Goal: Information Seeking & Learning: Learn about a topic

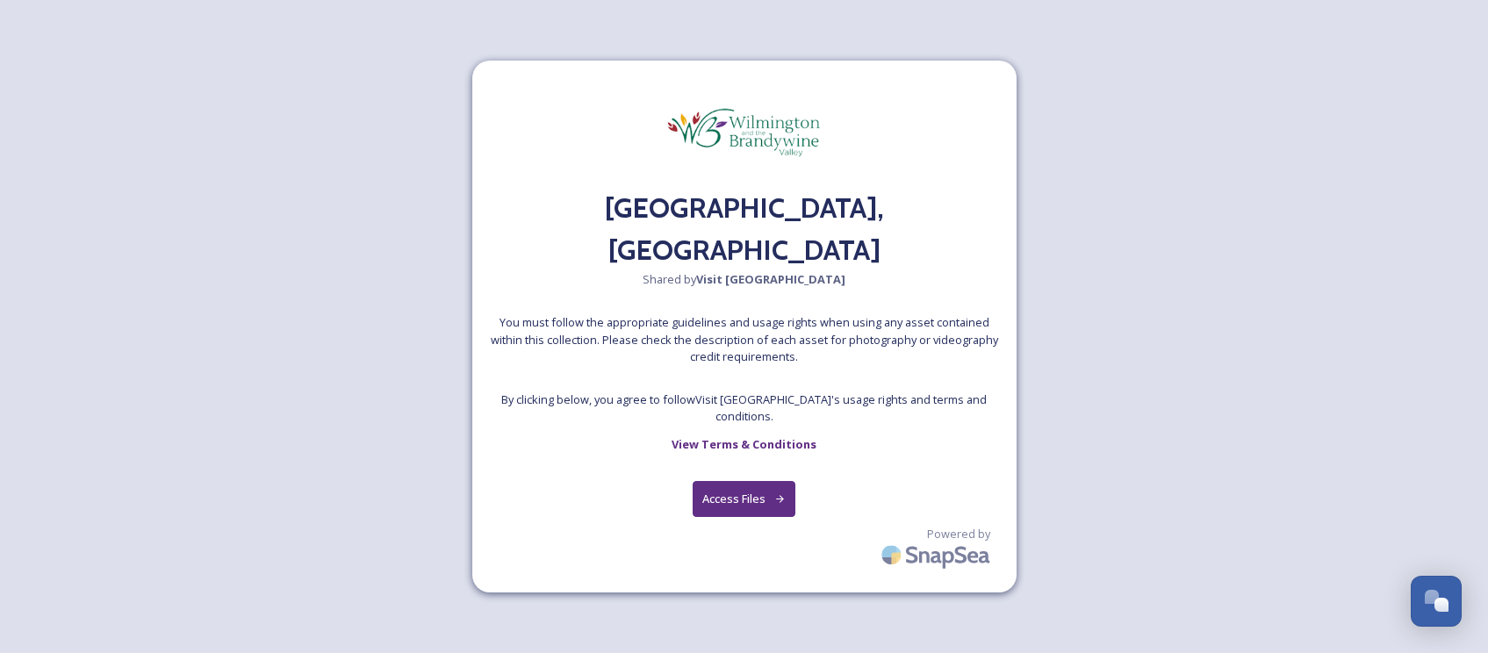
click at [761, 481] on button "Access Files" at bounding box center [744, 499] width 103 height 36
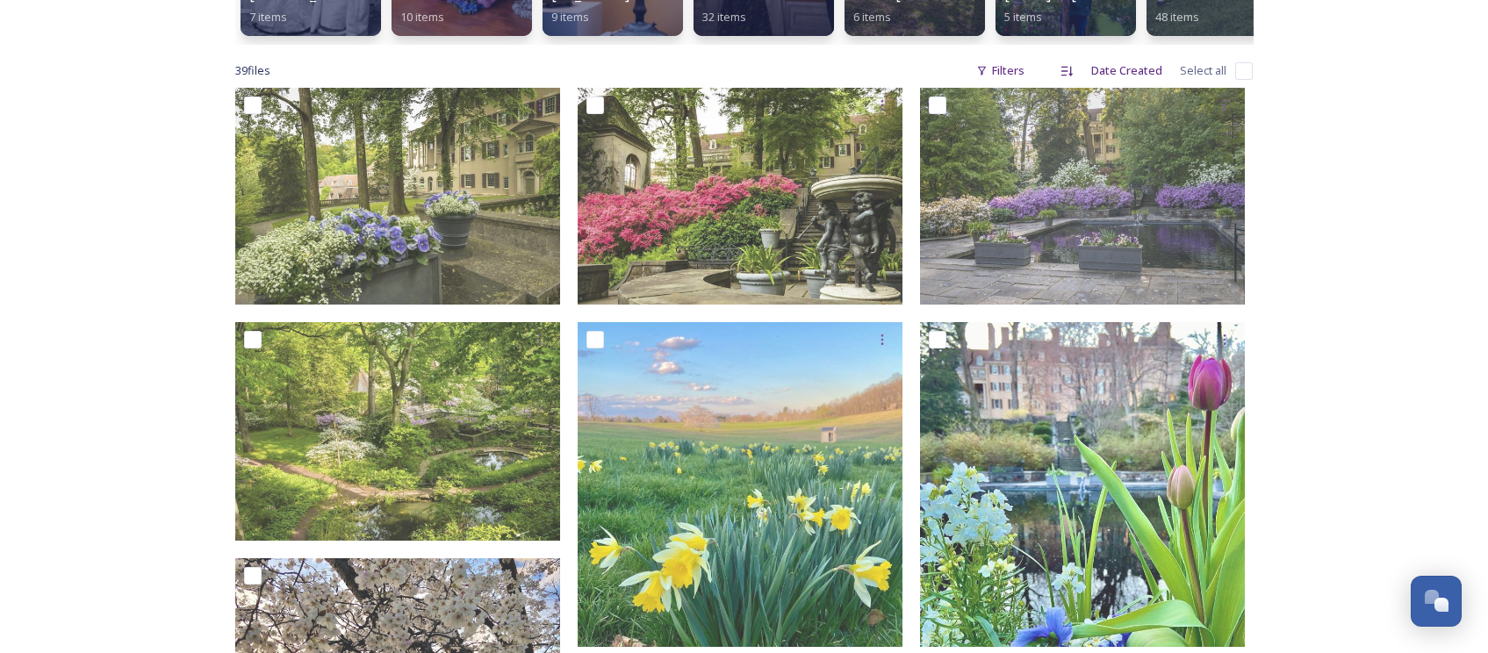
scroll to position [443, 0]
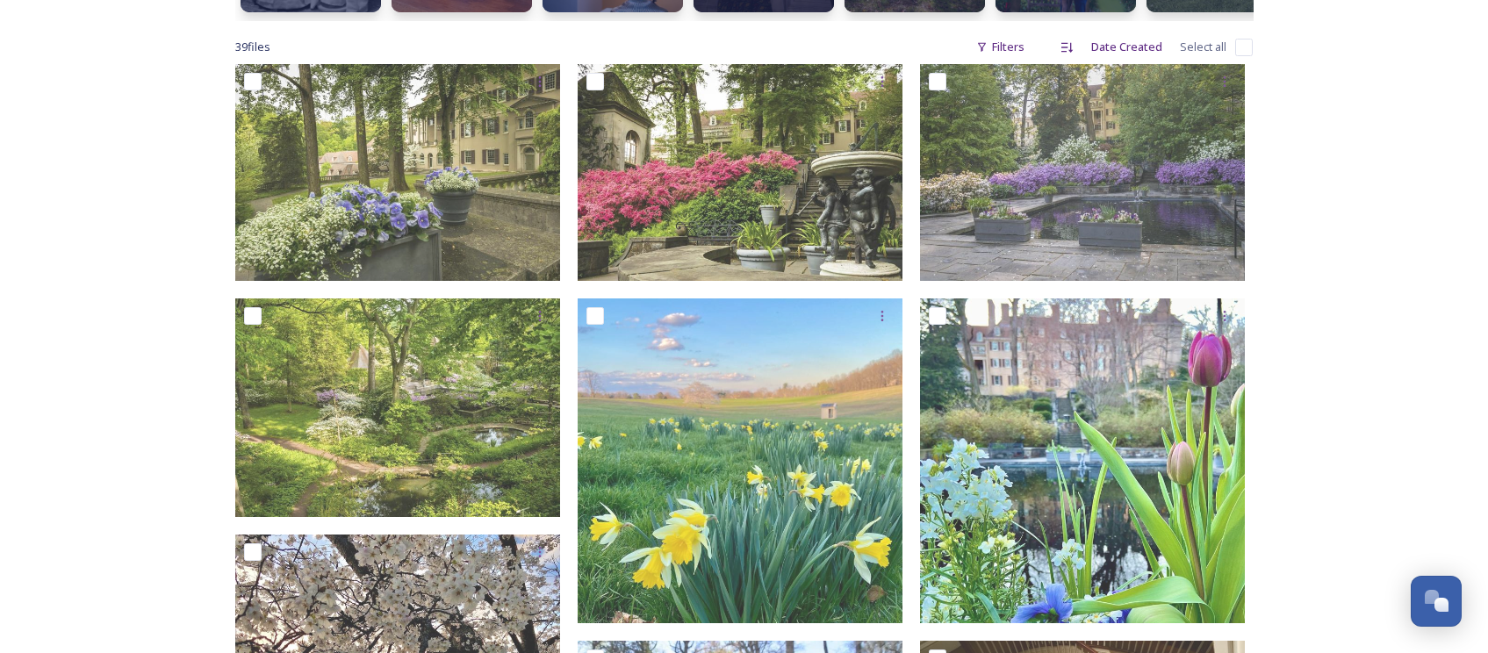
click at [1241, 47] on input "checkbox" at bounding box center [1244, 48] width 18 height 18
checkbox input "true"
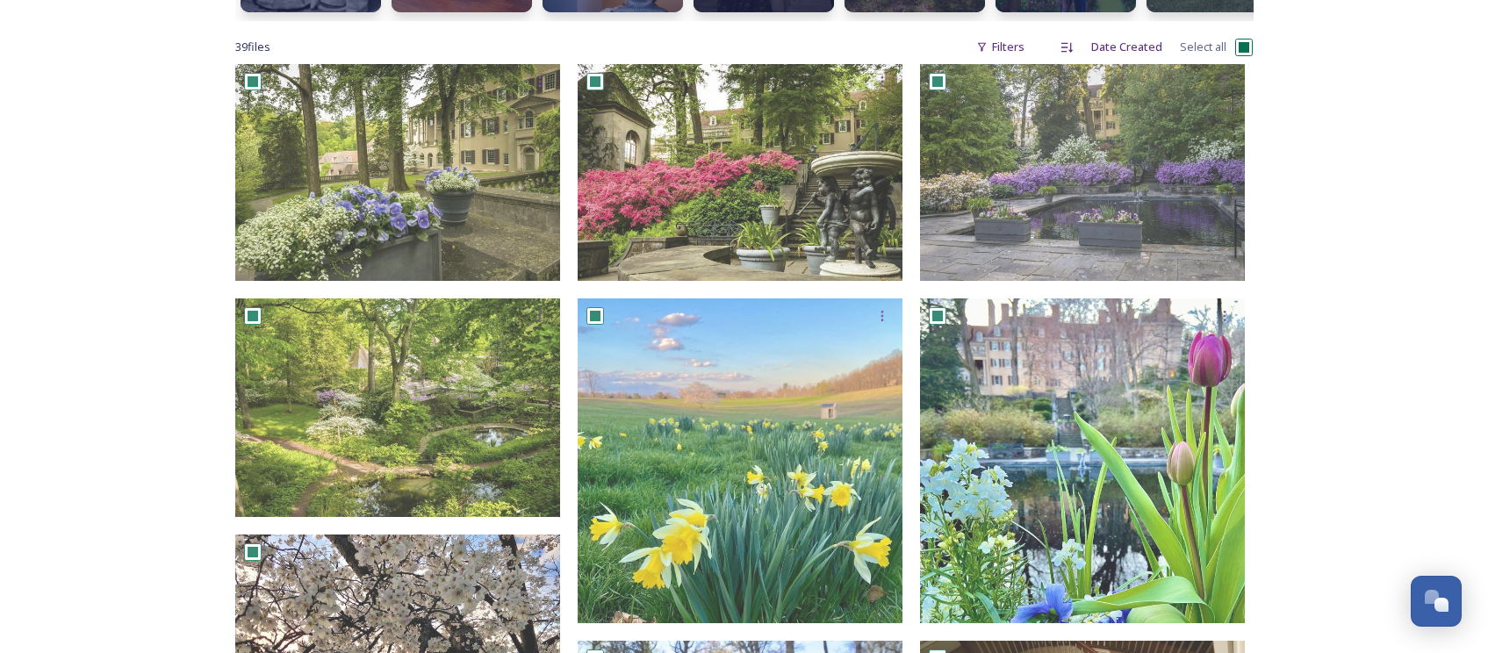
checkbox input "true"
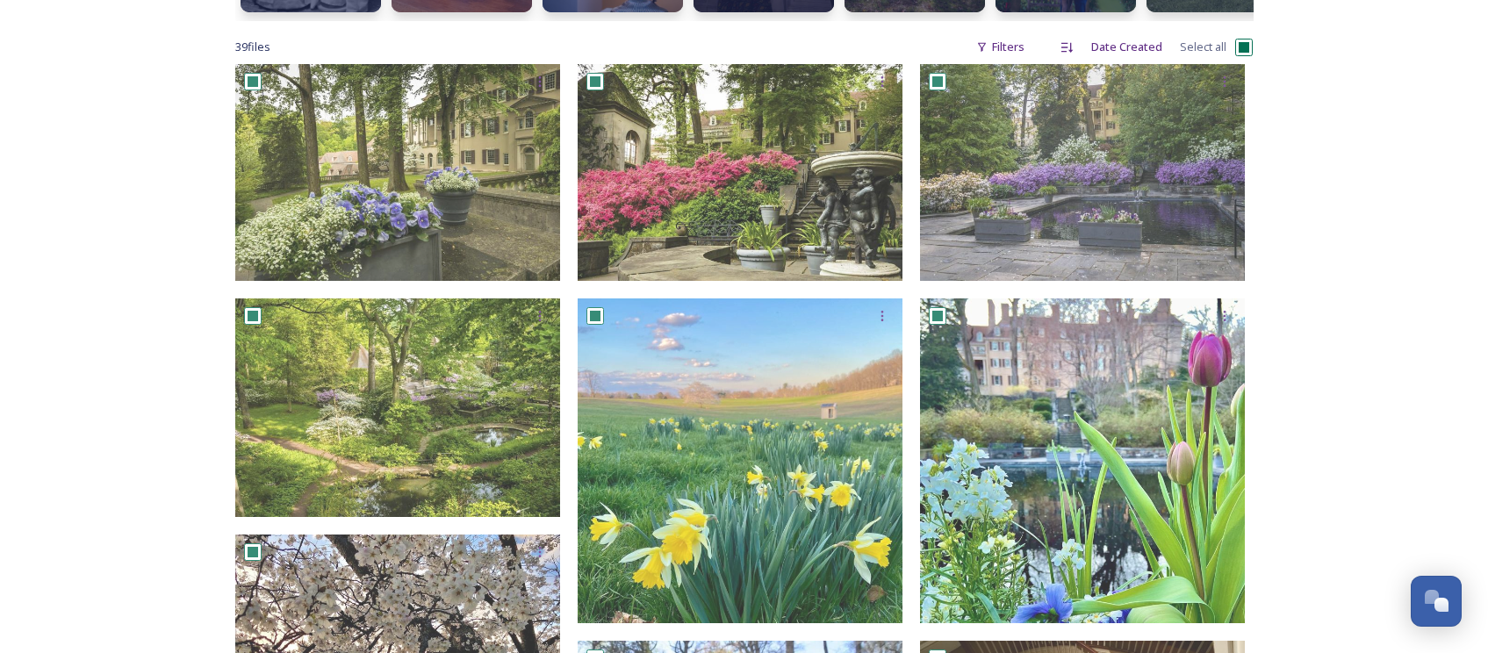
checkbox input "true"
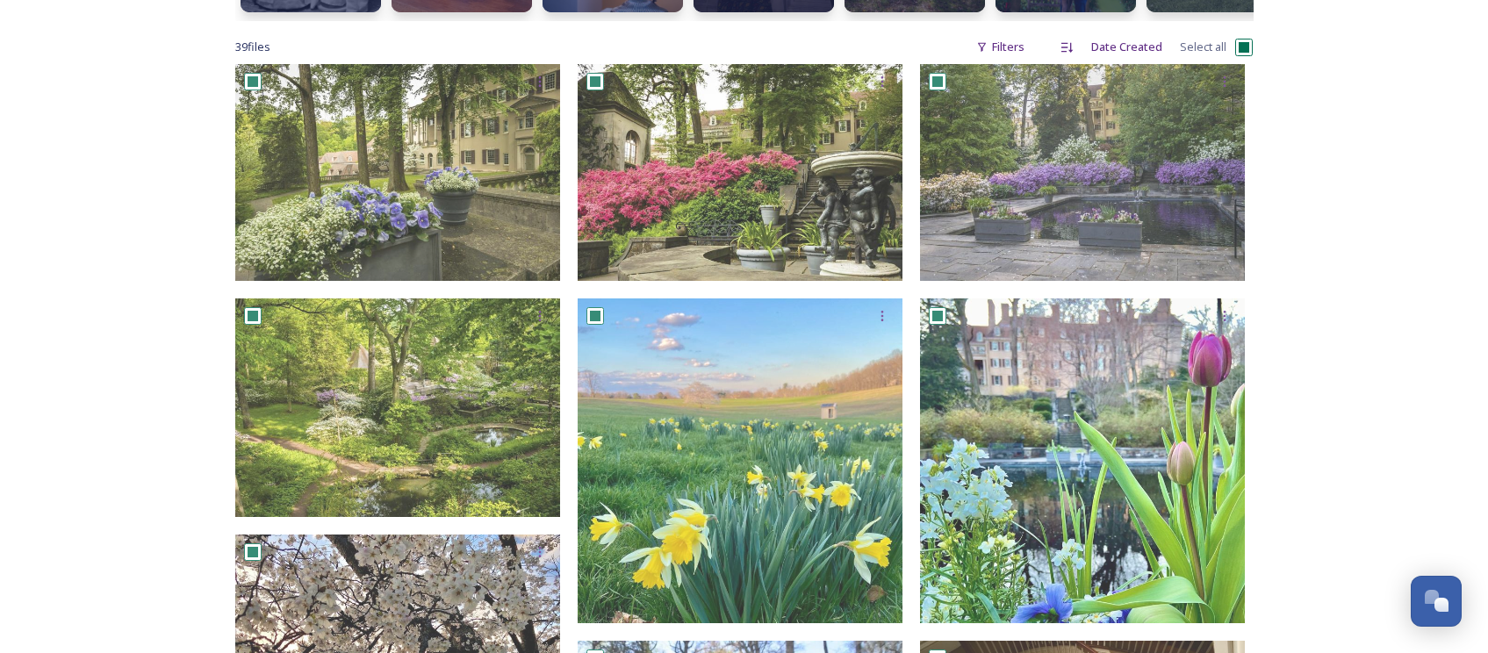
checkbox input "true"
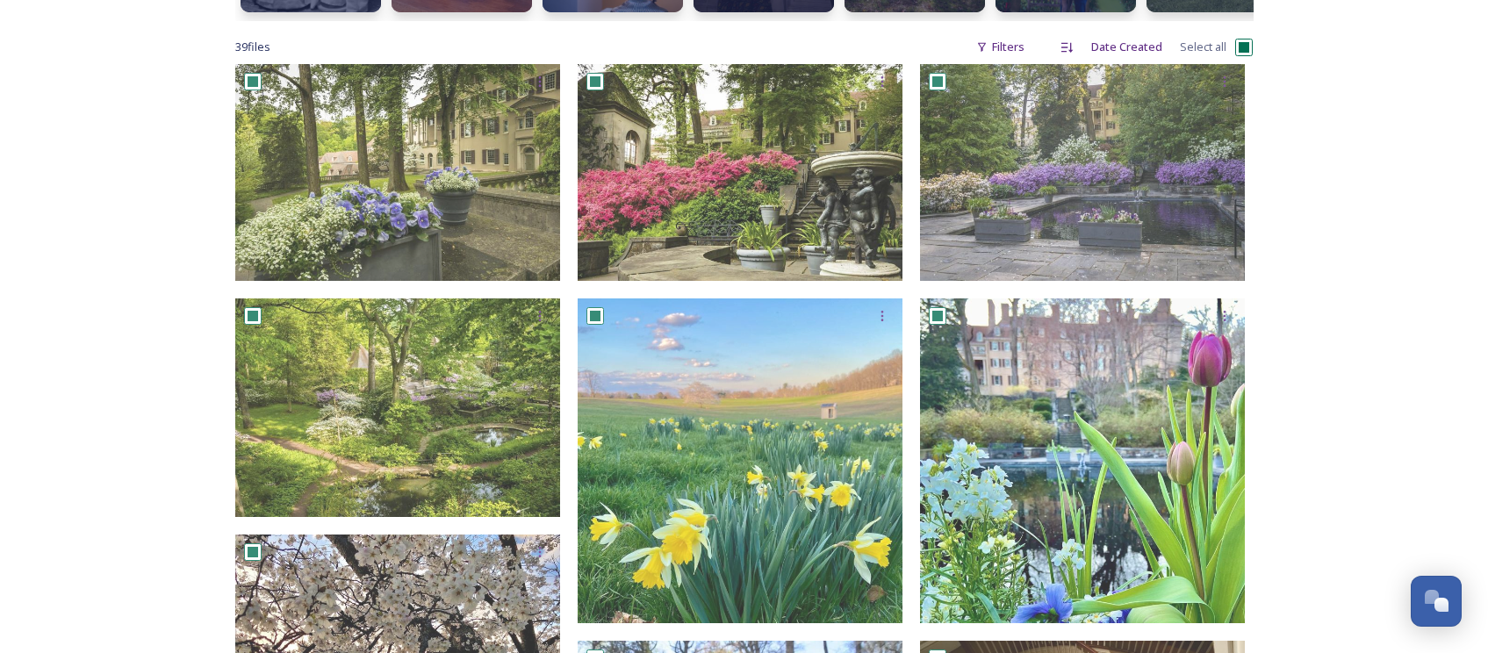
checkbox input "true"
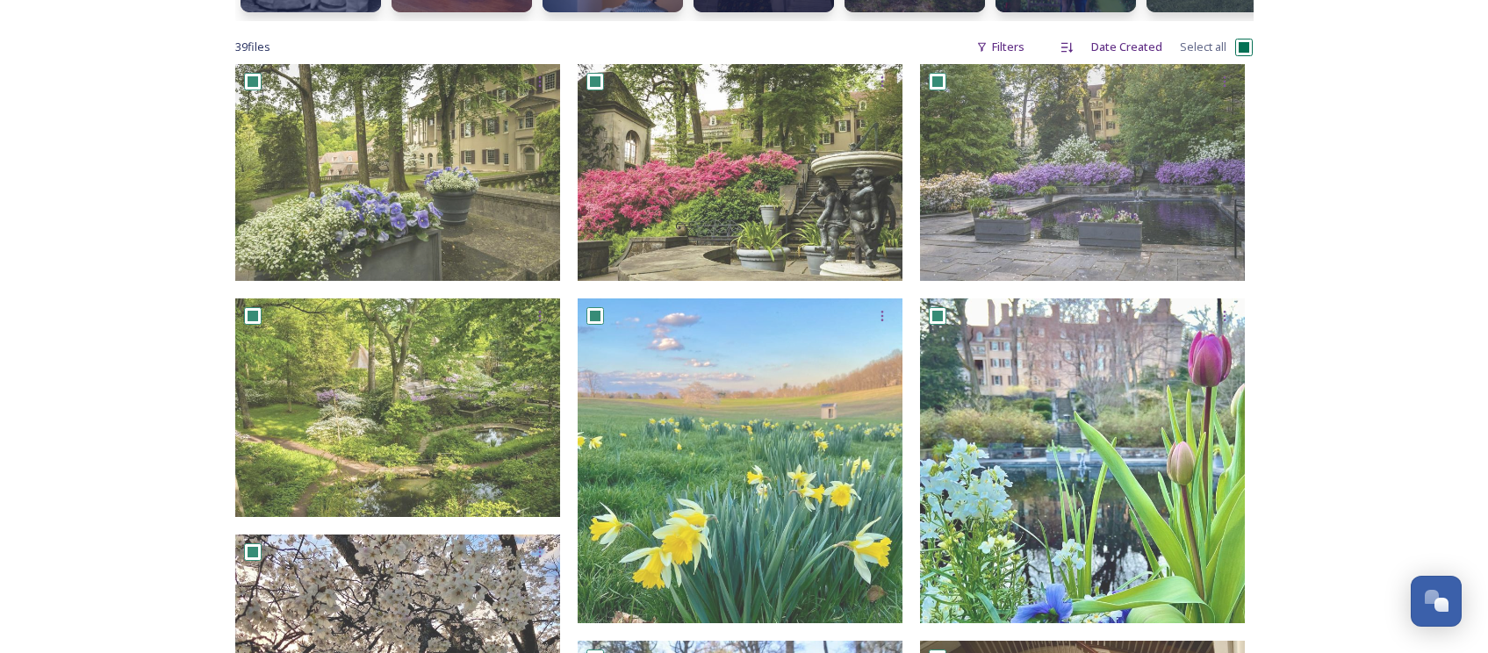
checkbox input "true"
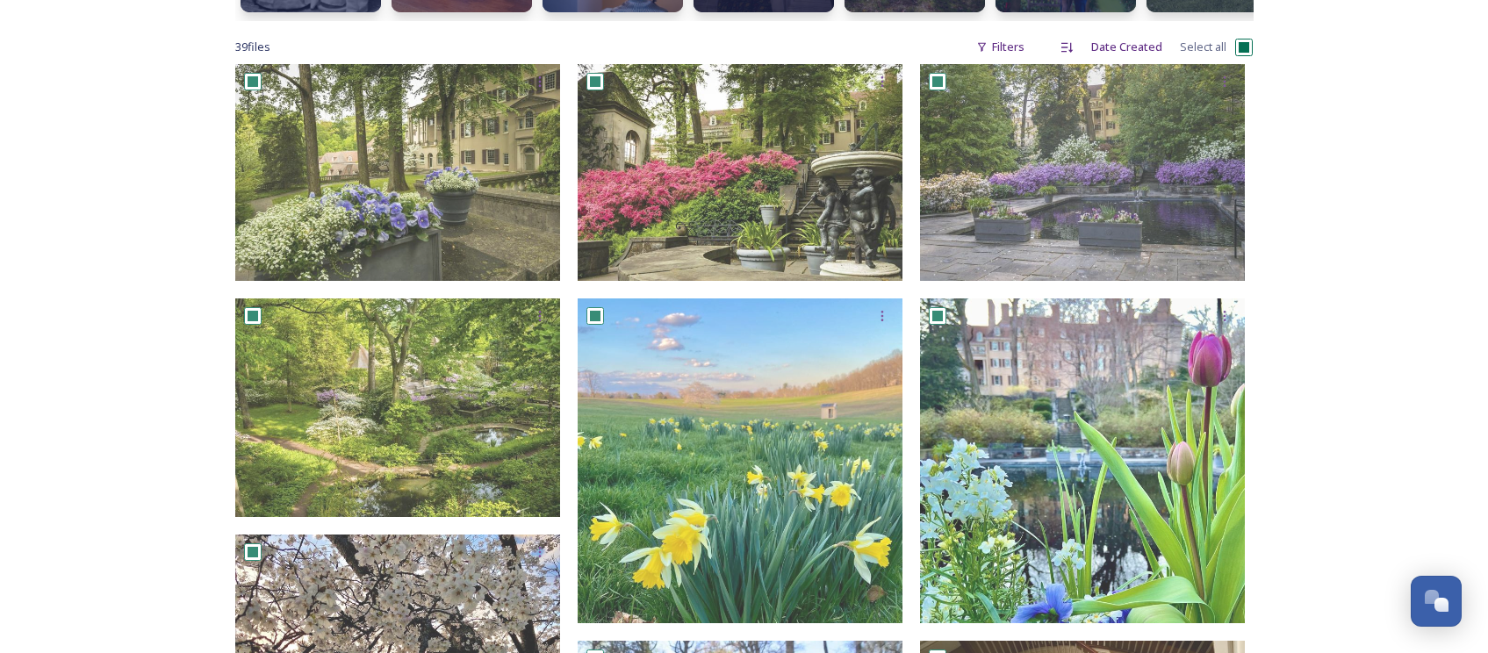
checkbox input "true"
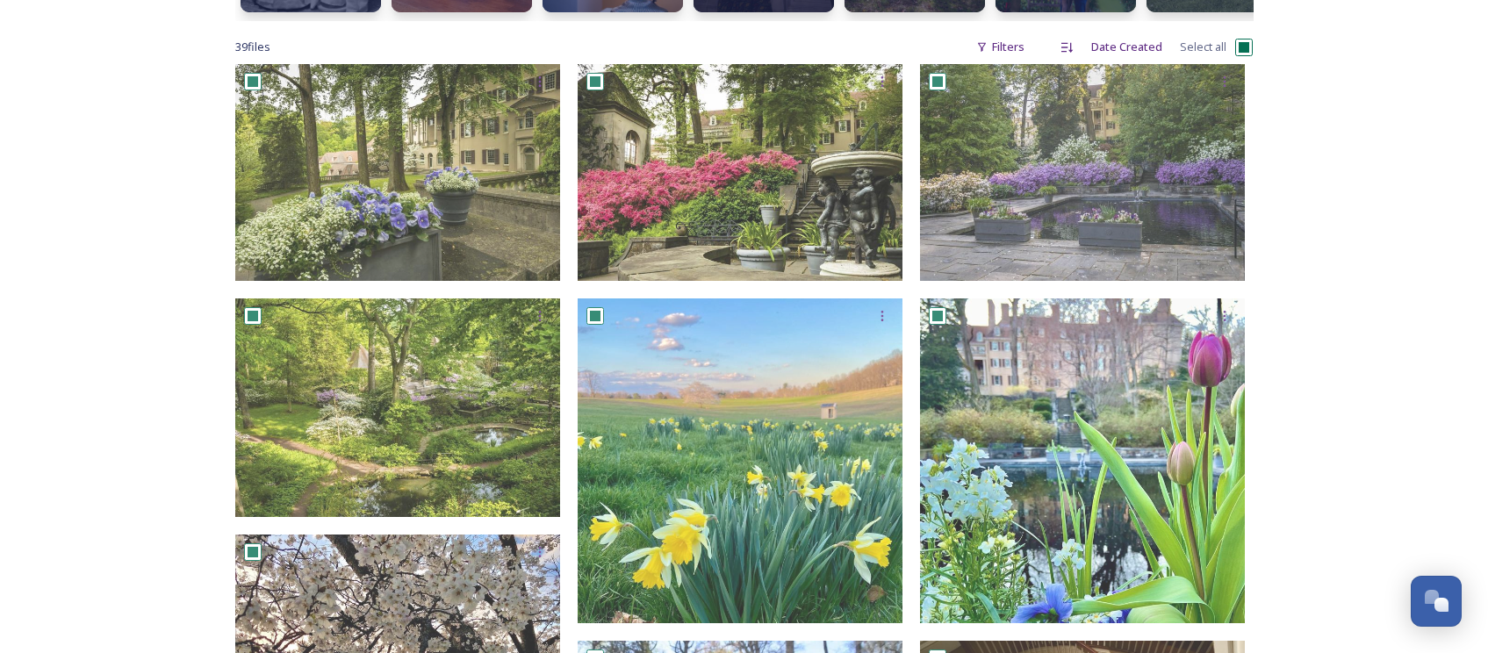
checkbox input "true"
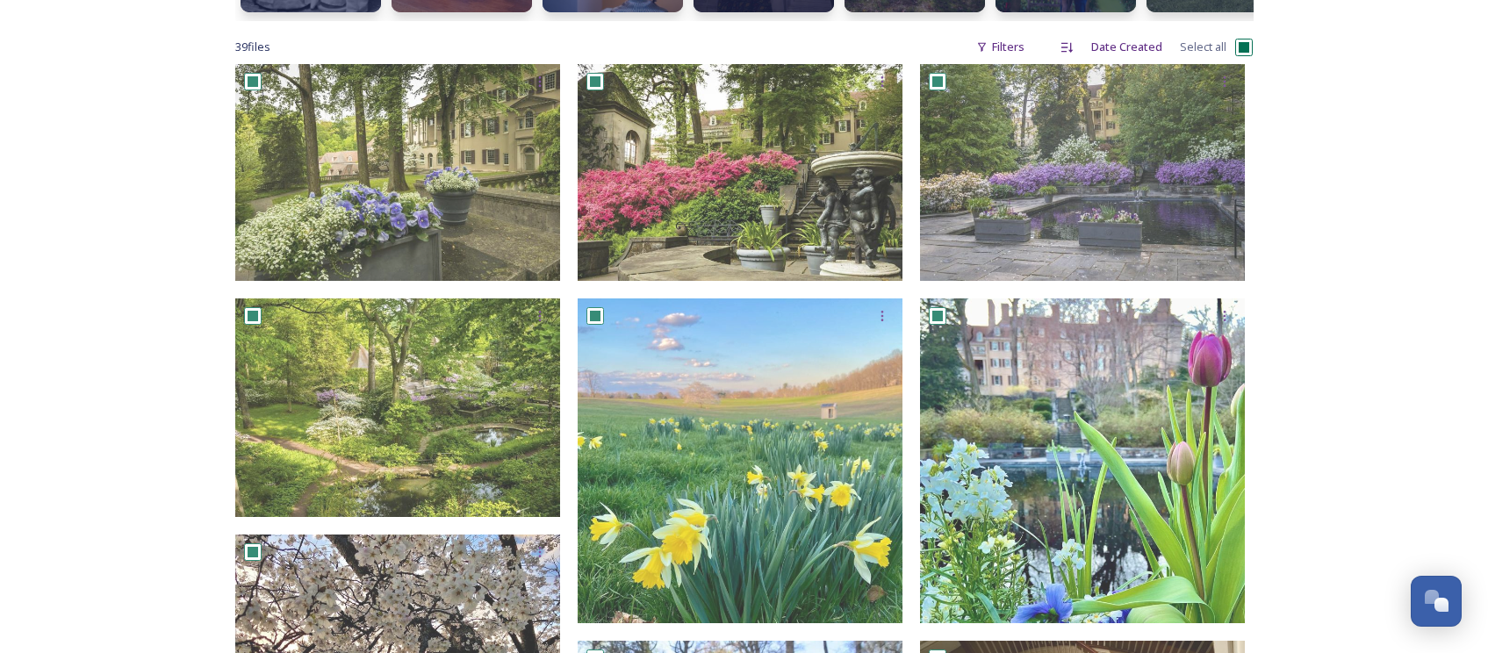
checkbox input "true"
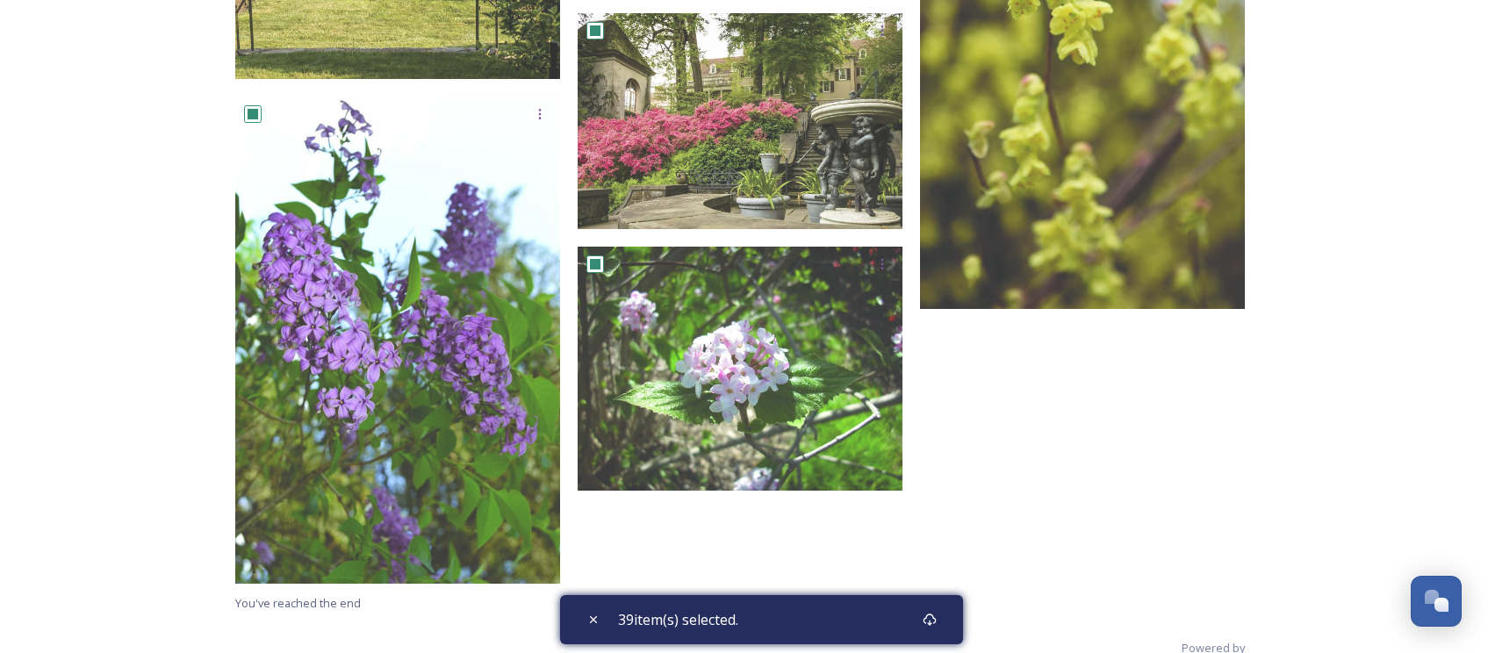
scroll to position [3991, 0]
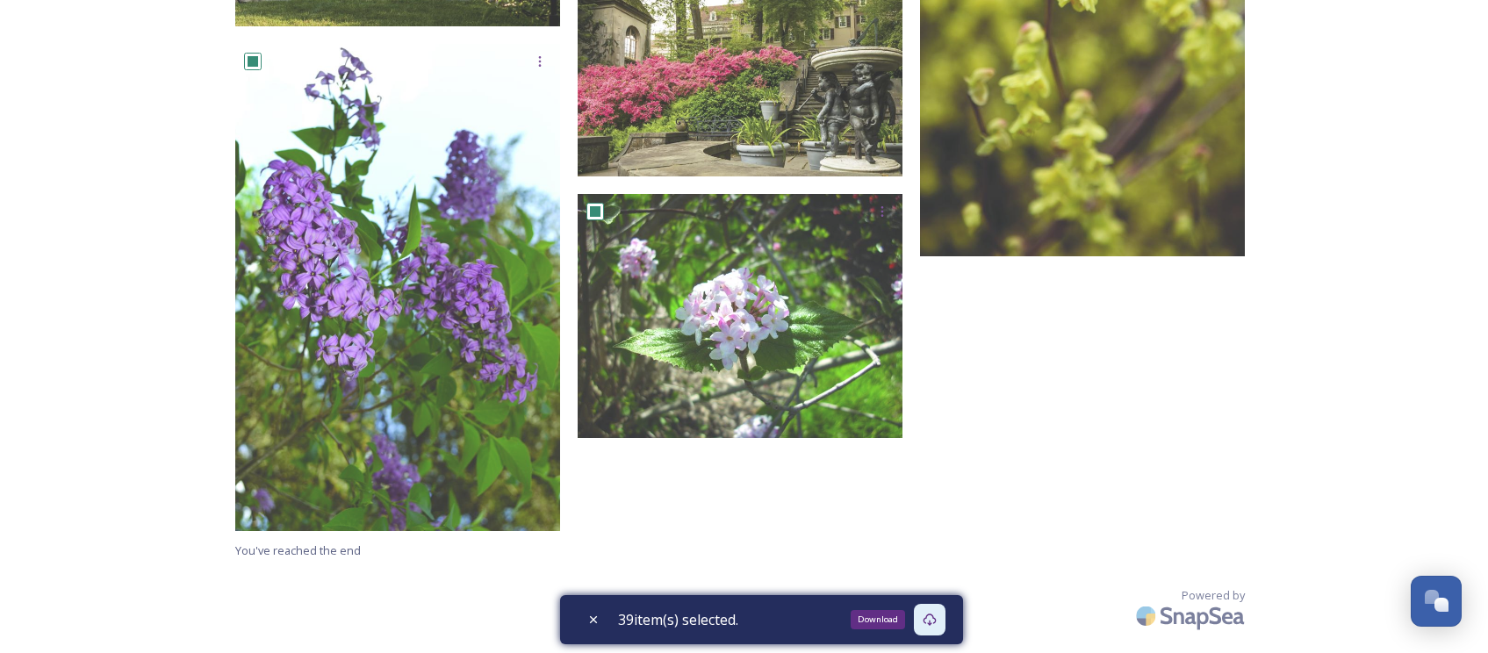
click at [934, 618] on icon at bounding box center [930, 620] width 14 height 14
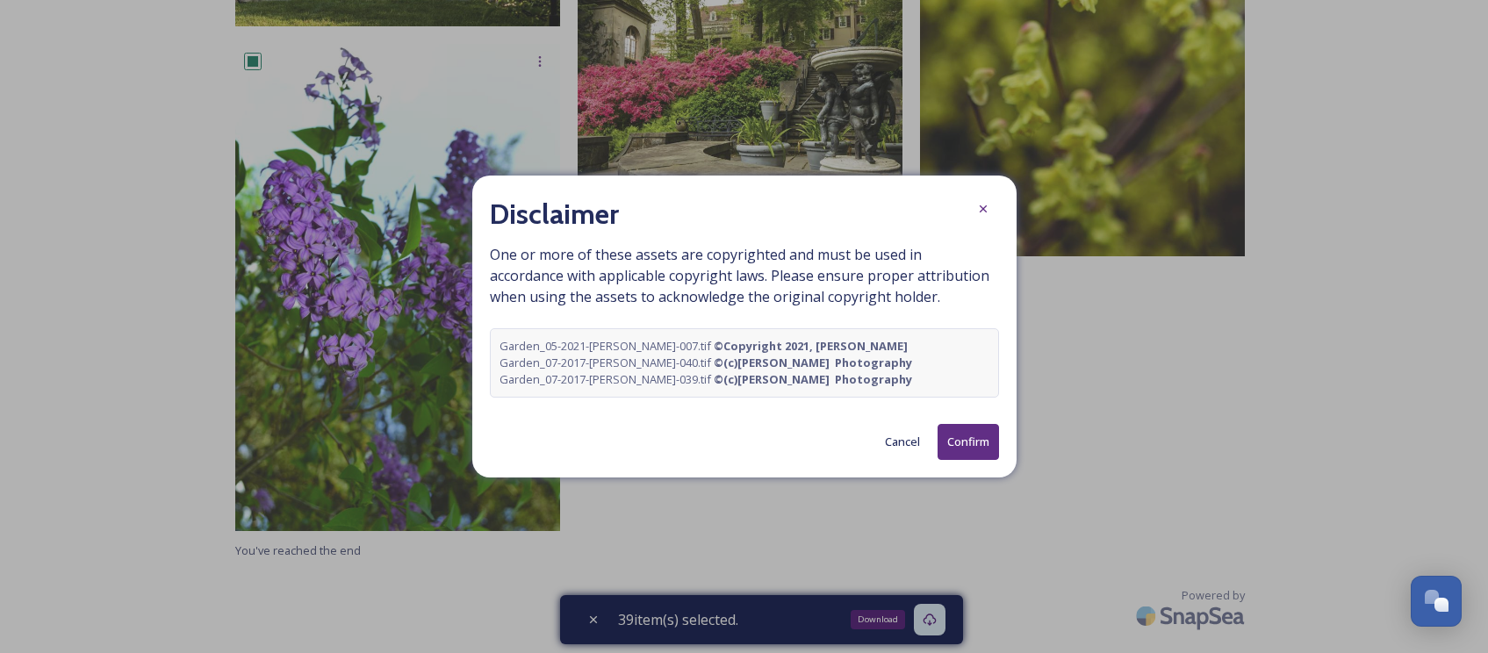
click at [964, 443] on button "Confirm" at bounding box center [968, 442] width 61 height 36
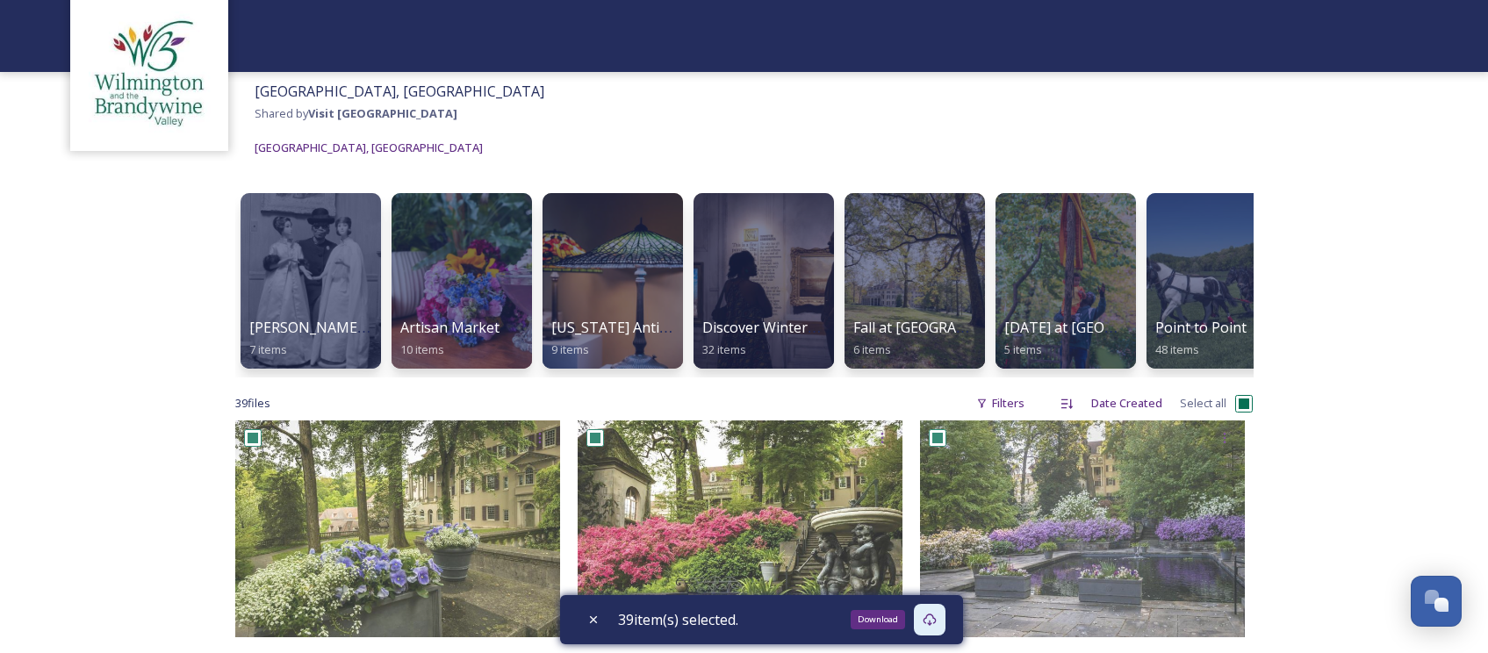
scroll to position [0, 0]
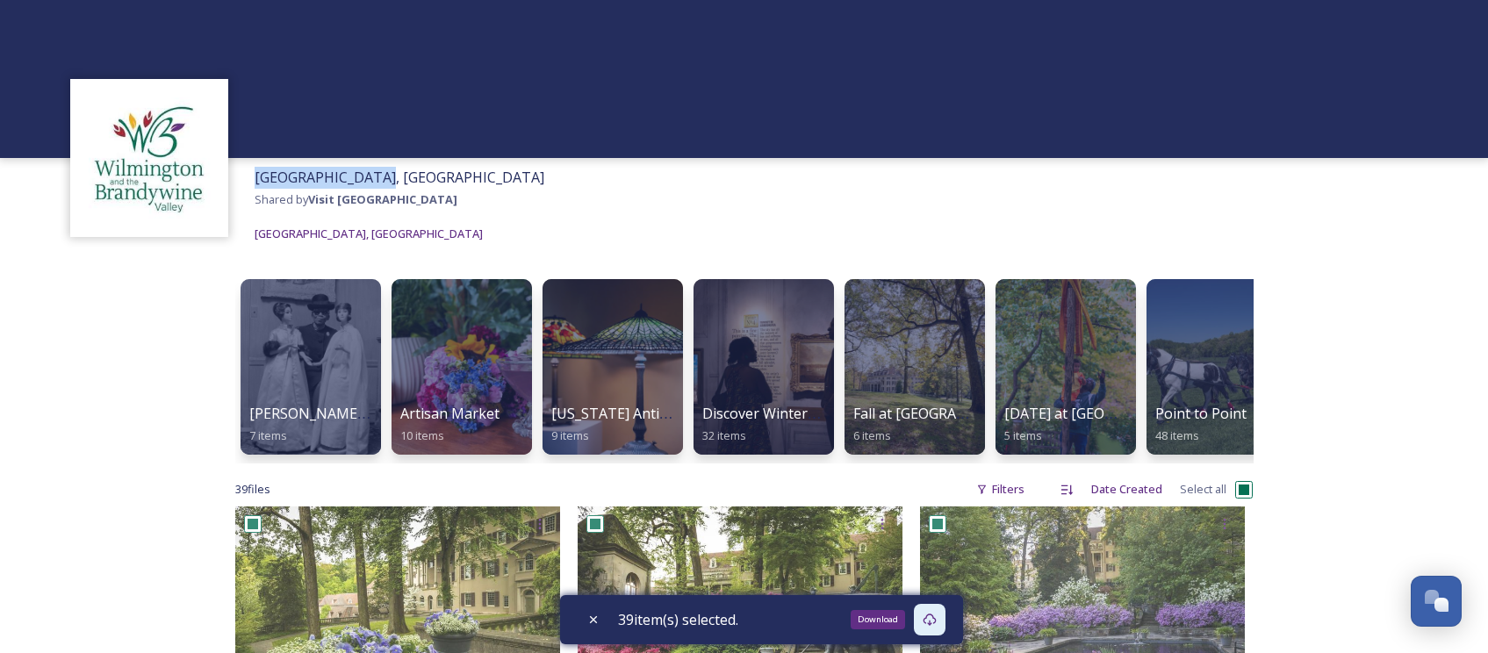
drag, startPoint x: 385, startPoint y: 176, endPoint x: 260, endPoint y: 171, distance: 125.6
click at [260, 171] on span "[GEOGRAPHIC_DATA], [GEOGRAPHIC_DATA]" at bounding box center [400, 177] width 290 height 19
click at [509, 172] on div "[GEOGRAPHIC_DATA], [GEOGRAPHIC_DATA] Shared by Visit [GEOGRAPHIC_DATA], [GEOGRA…" at bounding box center [399, 205] width 307 height 95
drag, startPoint x: 507, startPoint y: 177, endPoint x: 269, endPoint y: 173, distance: 238.0
click at [269, 173] on div "[GEOGRAPHIC_DATA], [GEOGRAPHIC_DATA] Shared by Visit [GEOGRAPHIC_DATA], [GEOGRA…" at bounding box center [399, 205] width 307 height 95
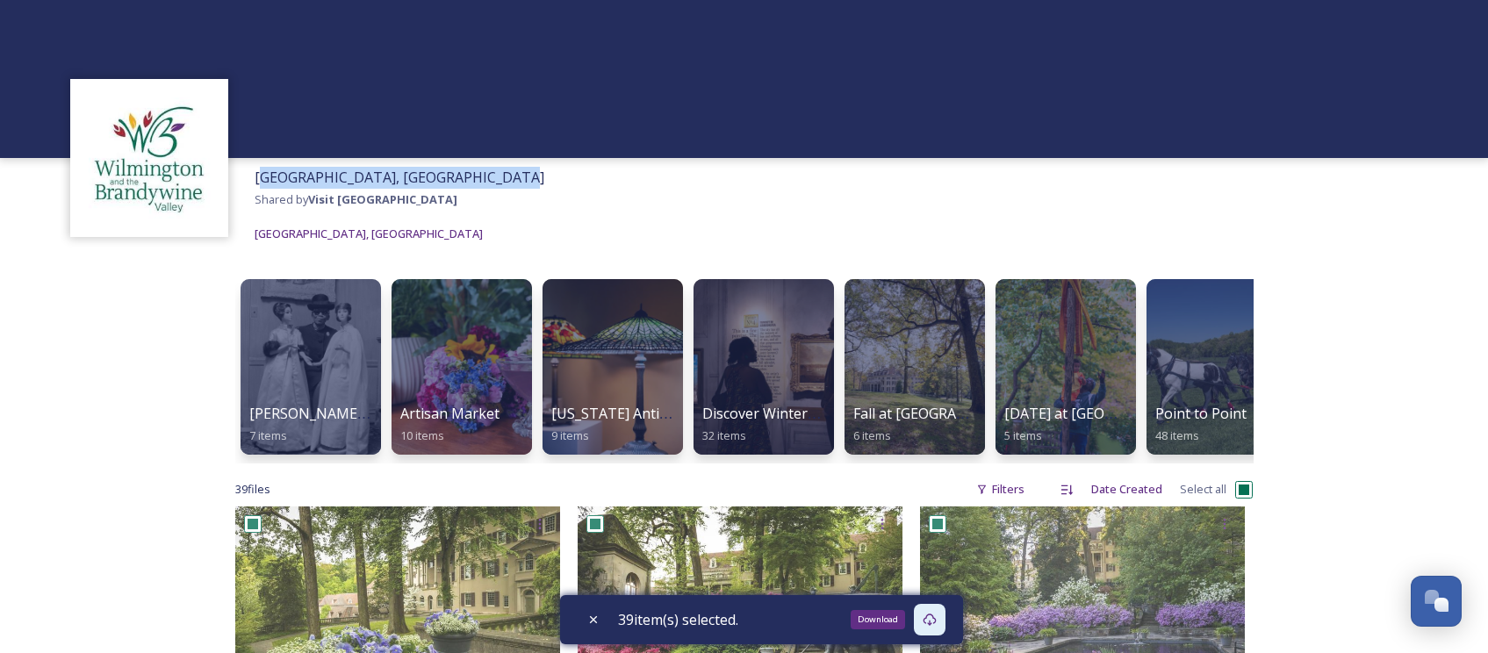
copy span "[GEOGRAPHIC_DATA], [GEOGRAPHIC_DATA]"
click at [530, 189] on div "[GEOGRAPHIC_DATA], [GEOGRAPHIC_DATA] Shared by Visit [GEOGRAPHIC_DATA], [GEOGRA…" at bounding box center [744, 205] width 1488 height 95
drag, startPoint x: 507, startPoint y: 174, endPoint x: 307, endPoint y: 162, distance: 199.6
click at [307, 162] on div "[GEOGRAPHIC_DATA], [GEOGRAPHIC_DATA] Shared by Visit [GEOGRAPHIC_DATA], [GEOGRA…" at bounding box center [399, 205] width 307 height 95
copy span "[GEOGRAPHIC_DATA], [GEOGRAPHIC_DATA]"
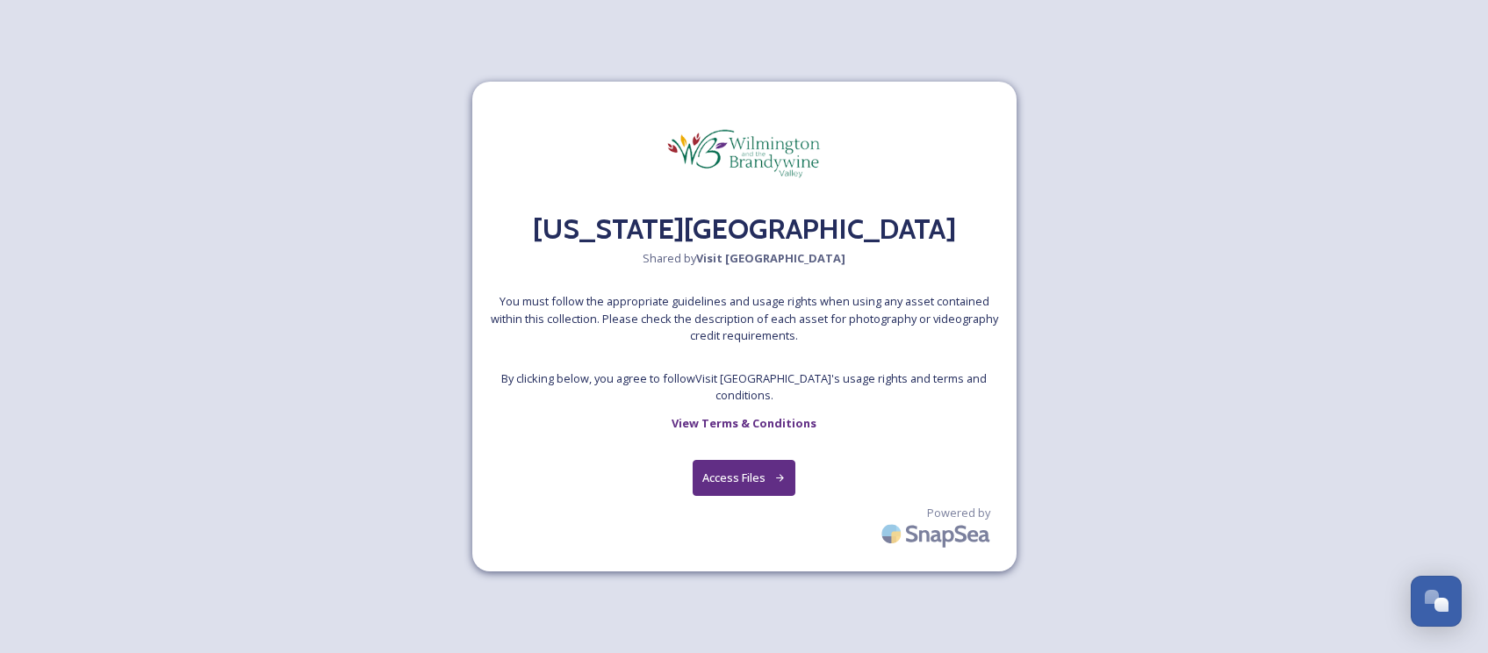
click at [766, 478] on button "Access Files" at bounding box center [744, 478] width 103 height 36
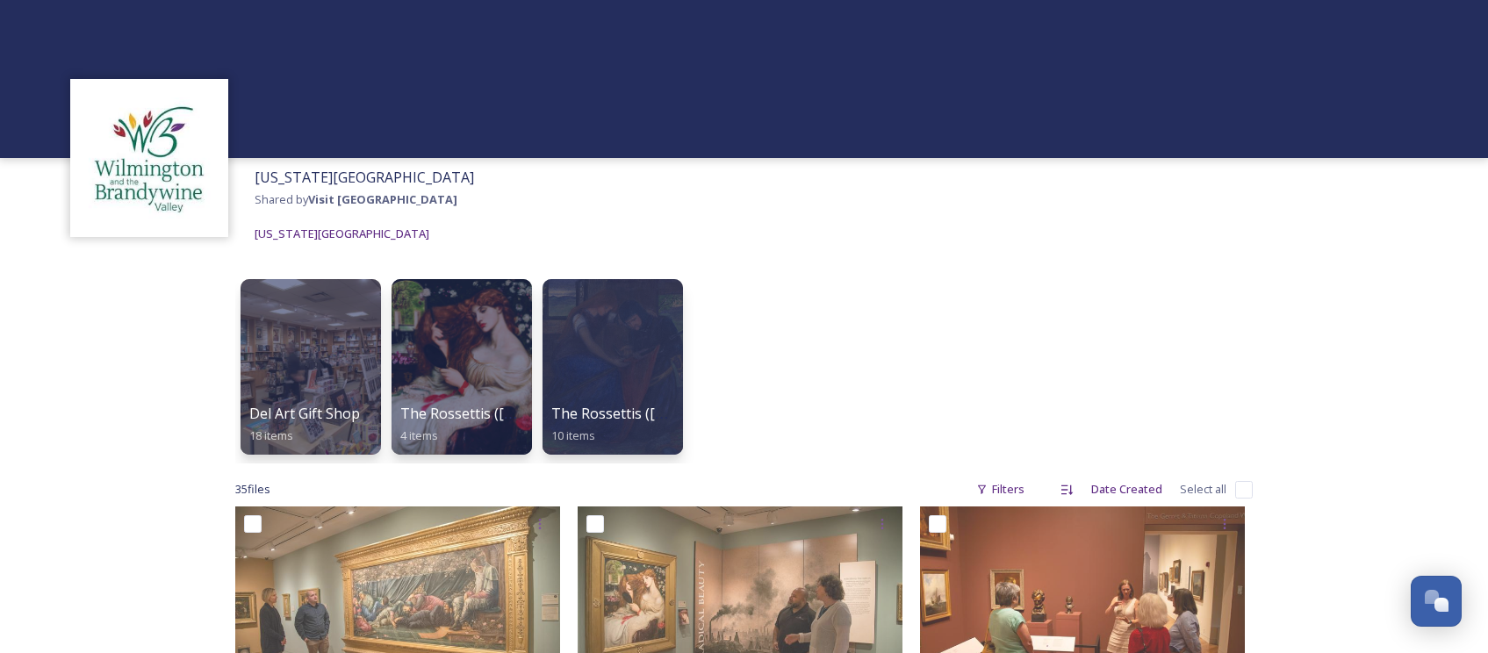
click at [1243, 491] on input "checkbox" at bounding box center [1244, 490] width 18 height 18
checkbox input "true"
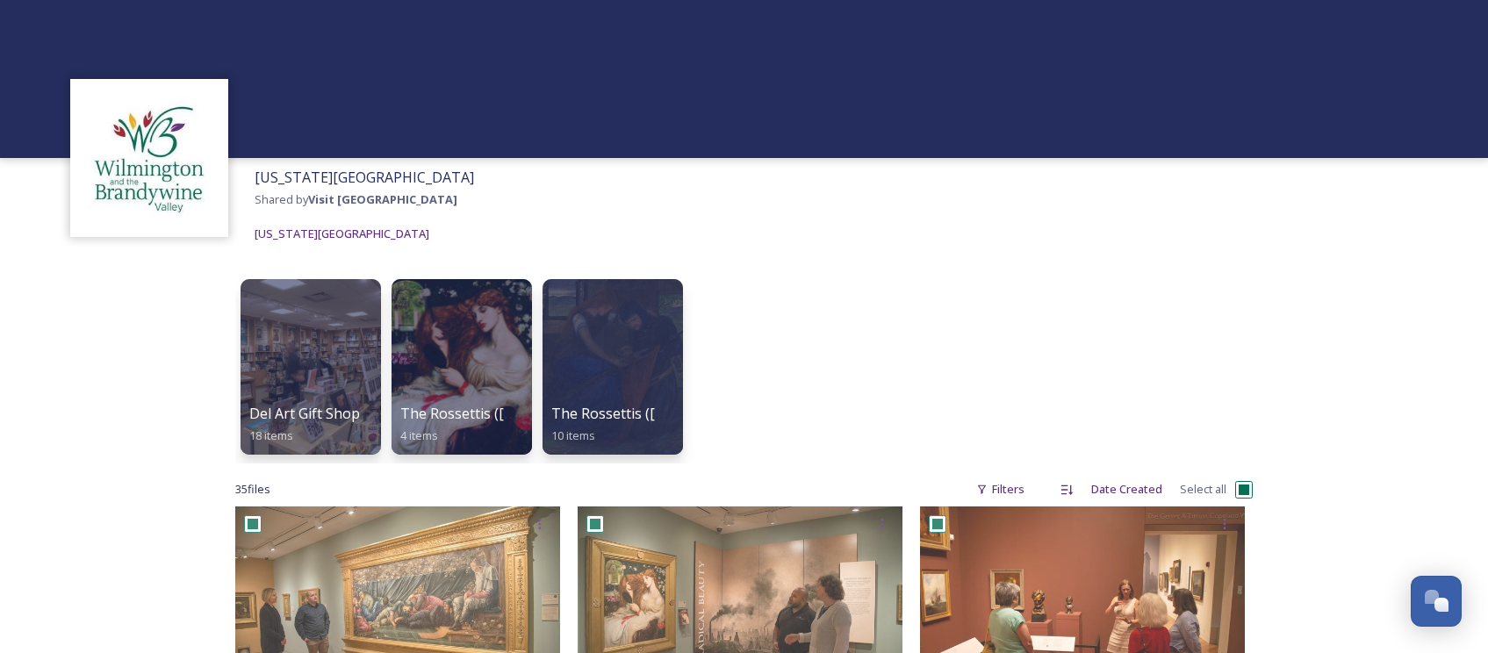
checkbox input "true"
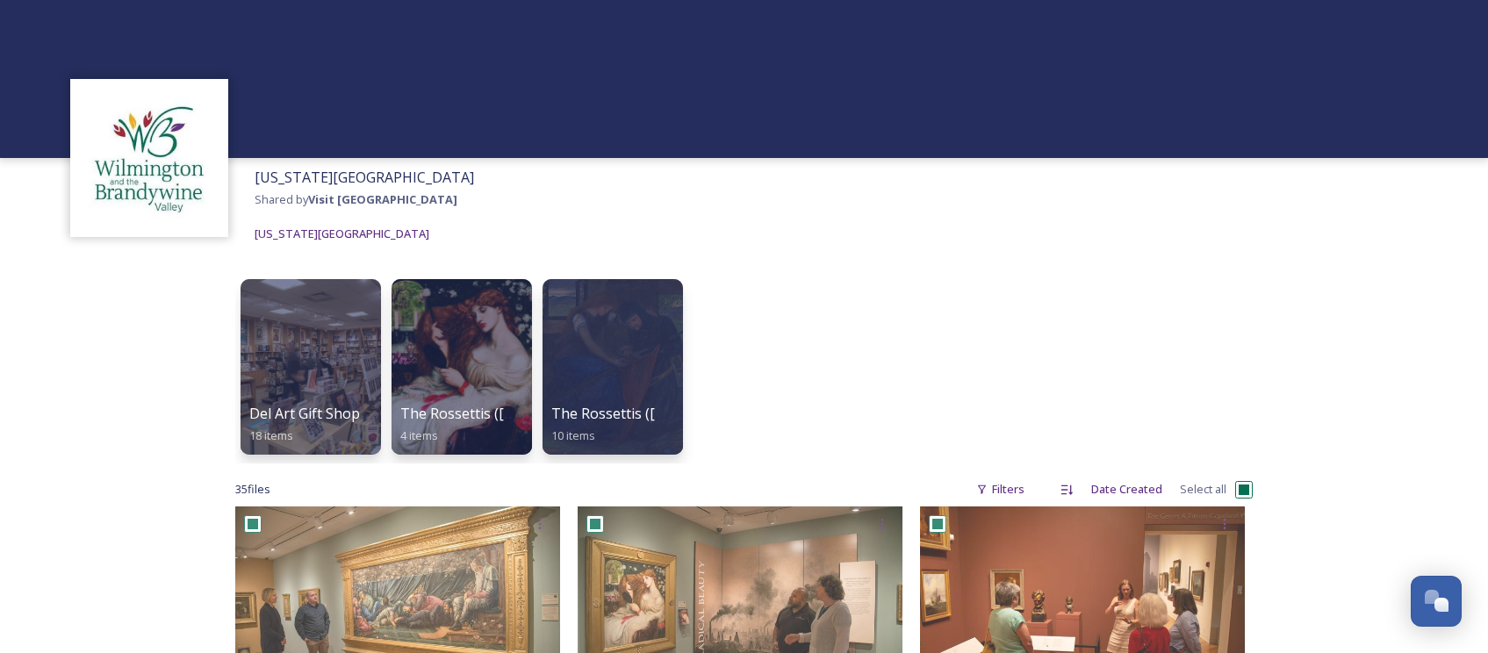
checkbox input "true"
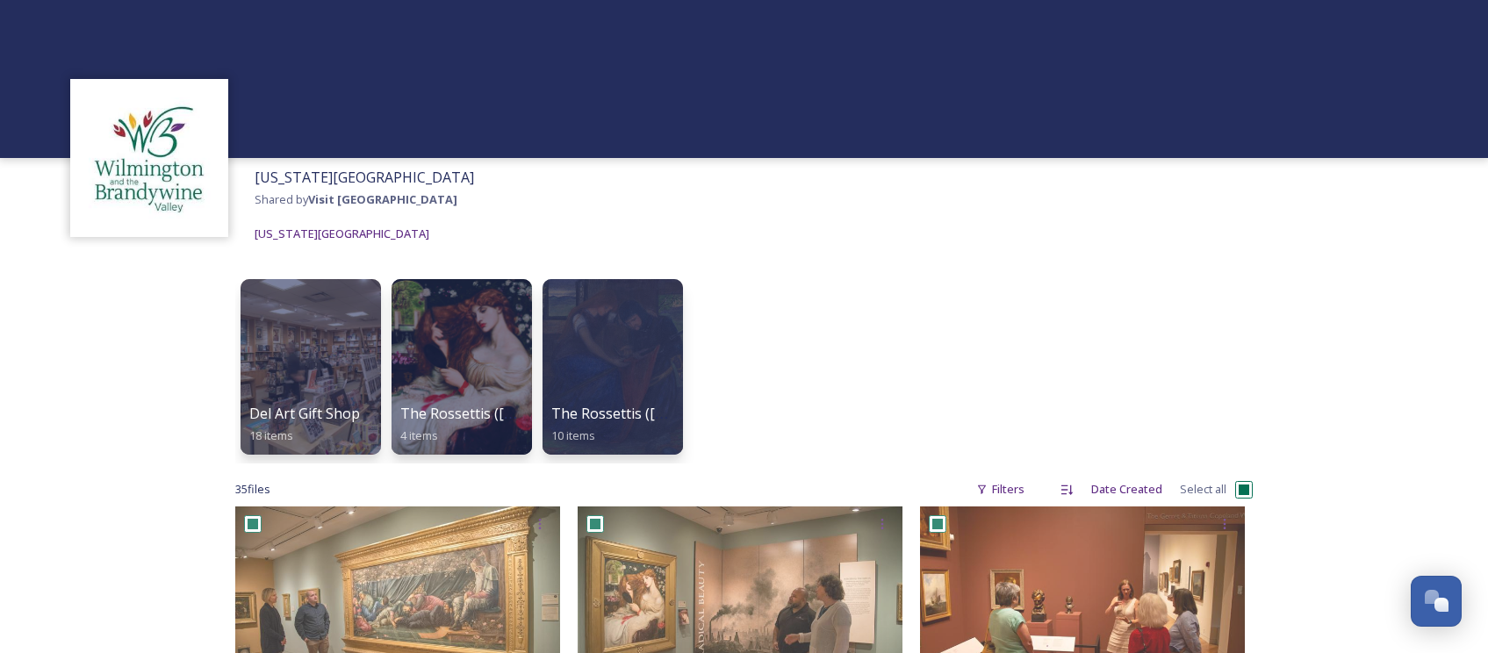
checkbox input "true"
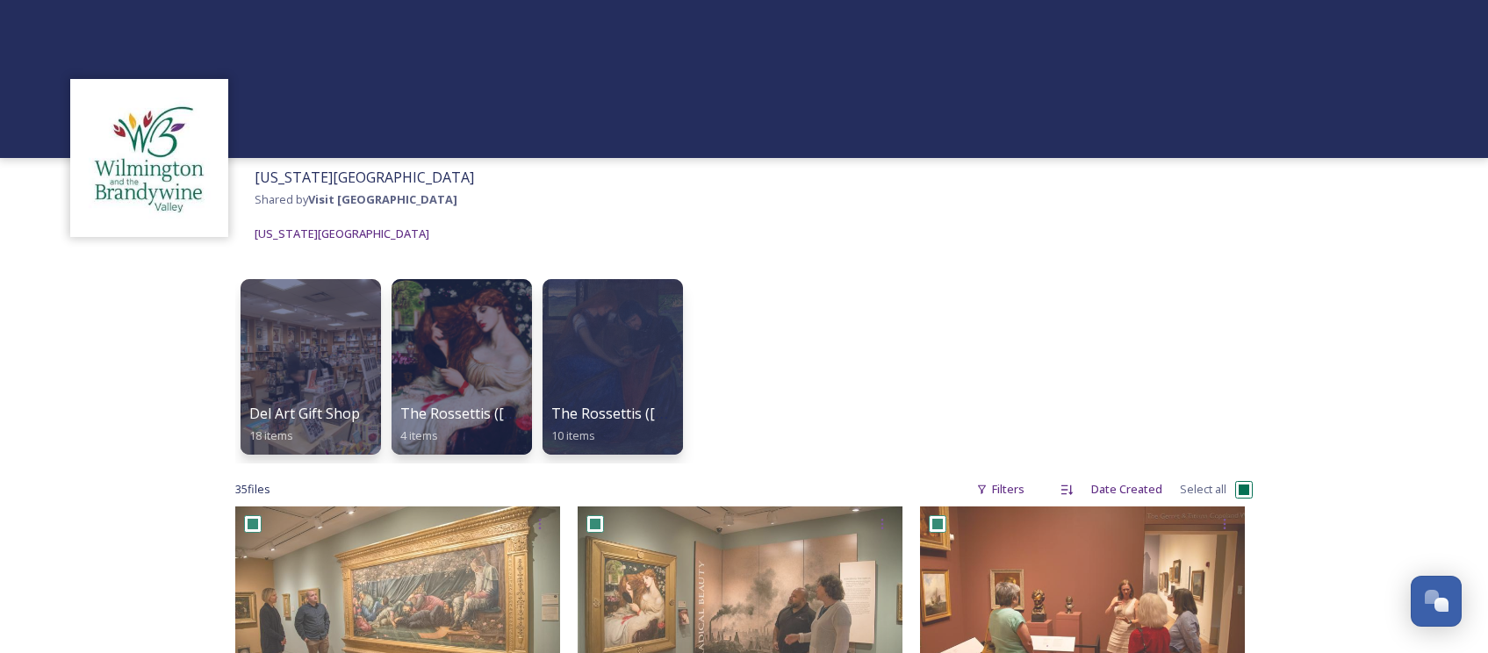
checkbox input "true"
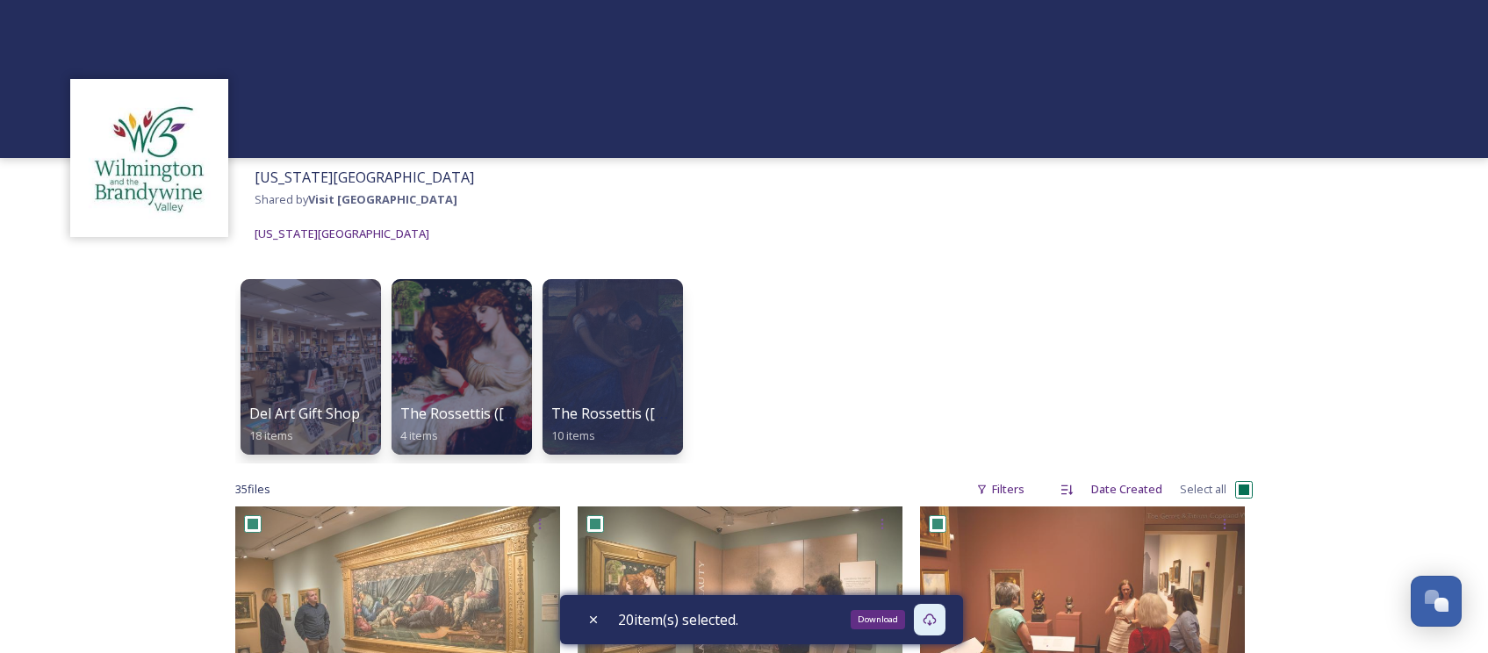
click at [933, 615] on icon at bounding box center [929, 620] width 13 height 12
drag, startPoint x: 398, startPoint y: 177, endPoint x: 253, endPoint y: 175, distance: 144.9
click at [253, 175] on div "Delaware Art Museum Shared by Visit Wilmington Delaware Art Museum" at bounding box center [364, 205] width 237 height 95
copy span "Delaware Art Museum"
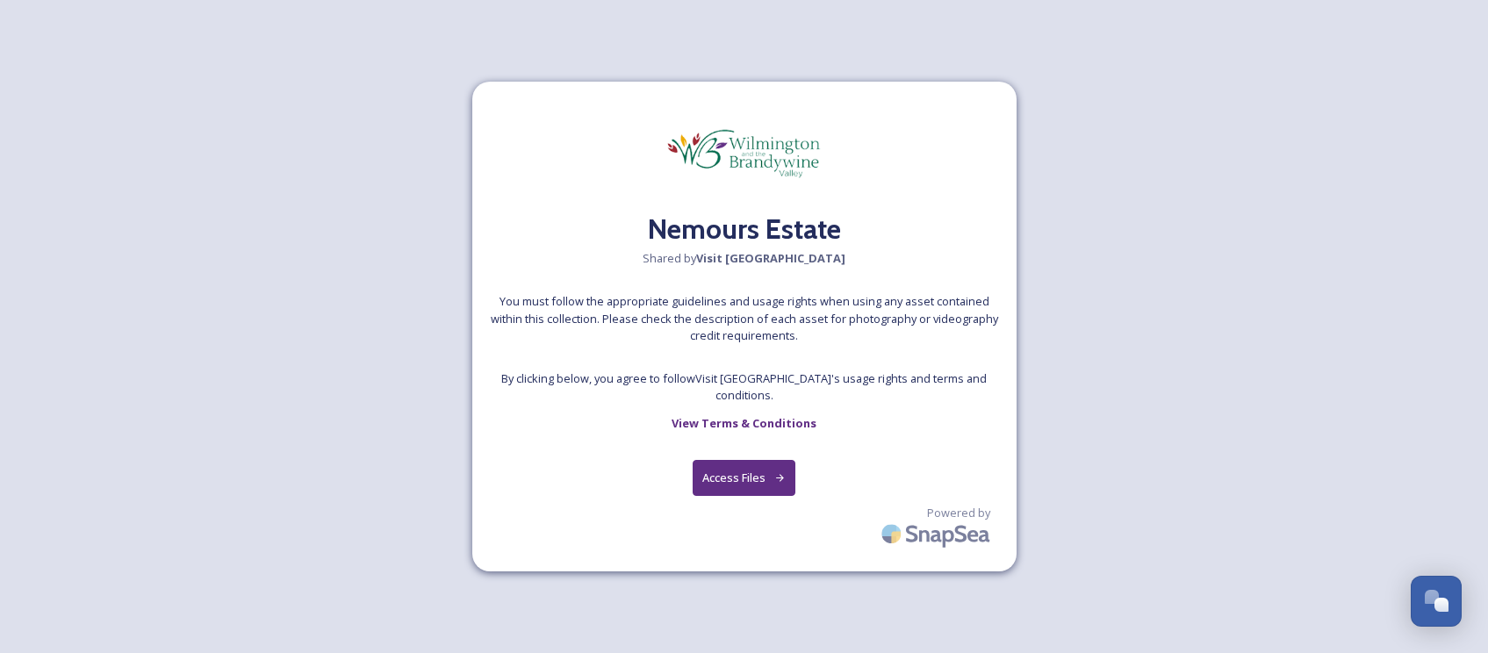
click at [736, 472] on button "Access Files" at bounding box center [744, 478] width 103 height 36
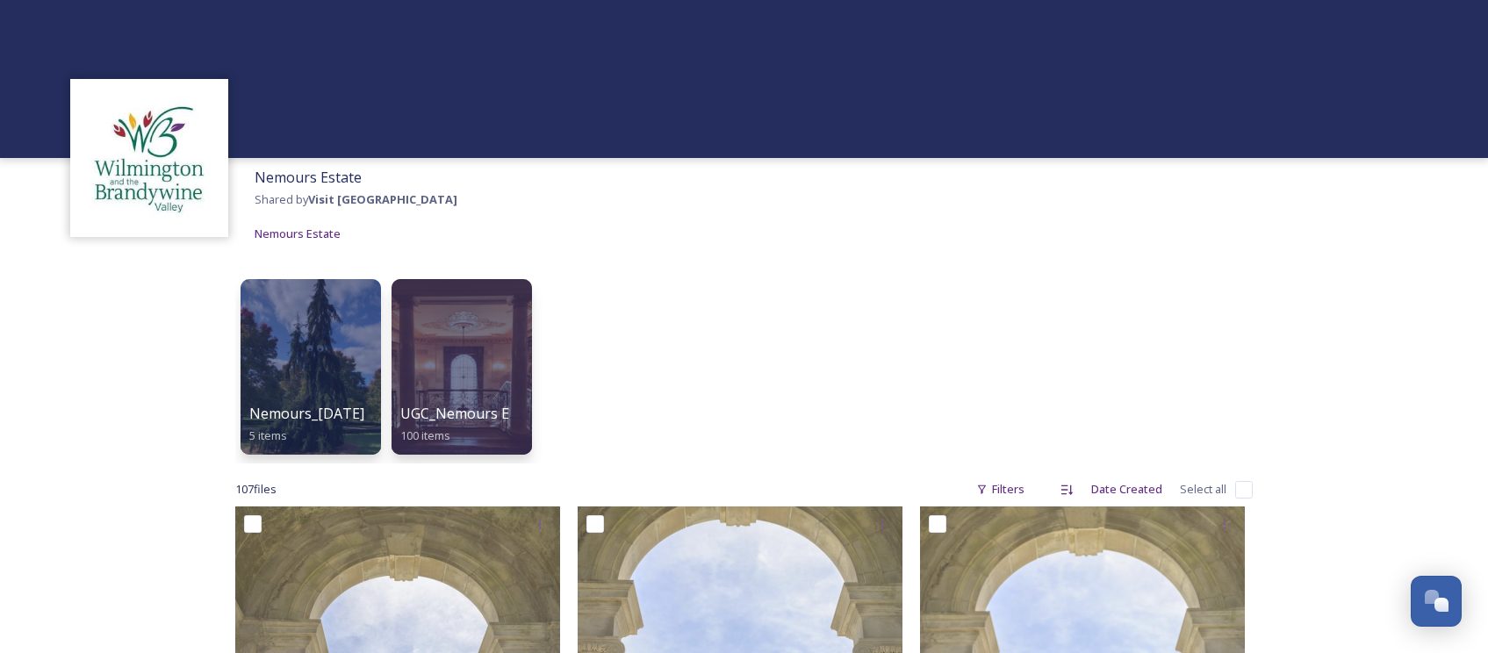
click at [1244, 491] on input "checkbox" at bounding box center [1244, 490] width 18 height 18
checkbox input "true"
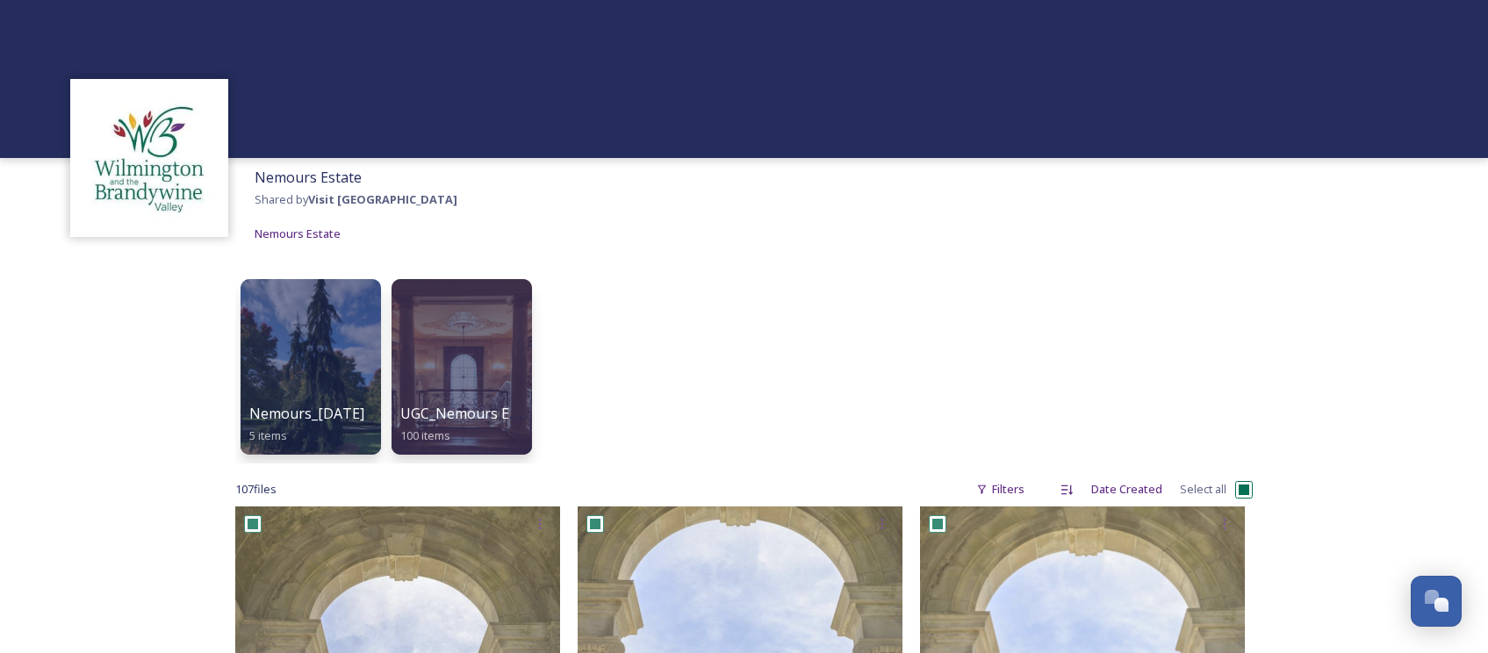
checkbox input "true"
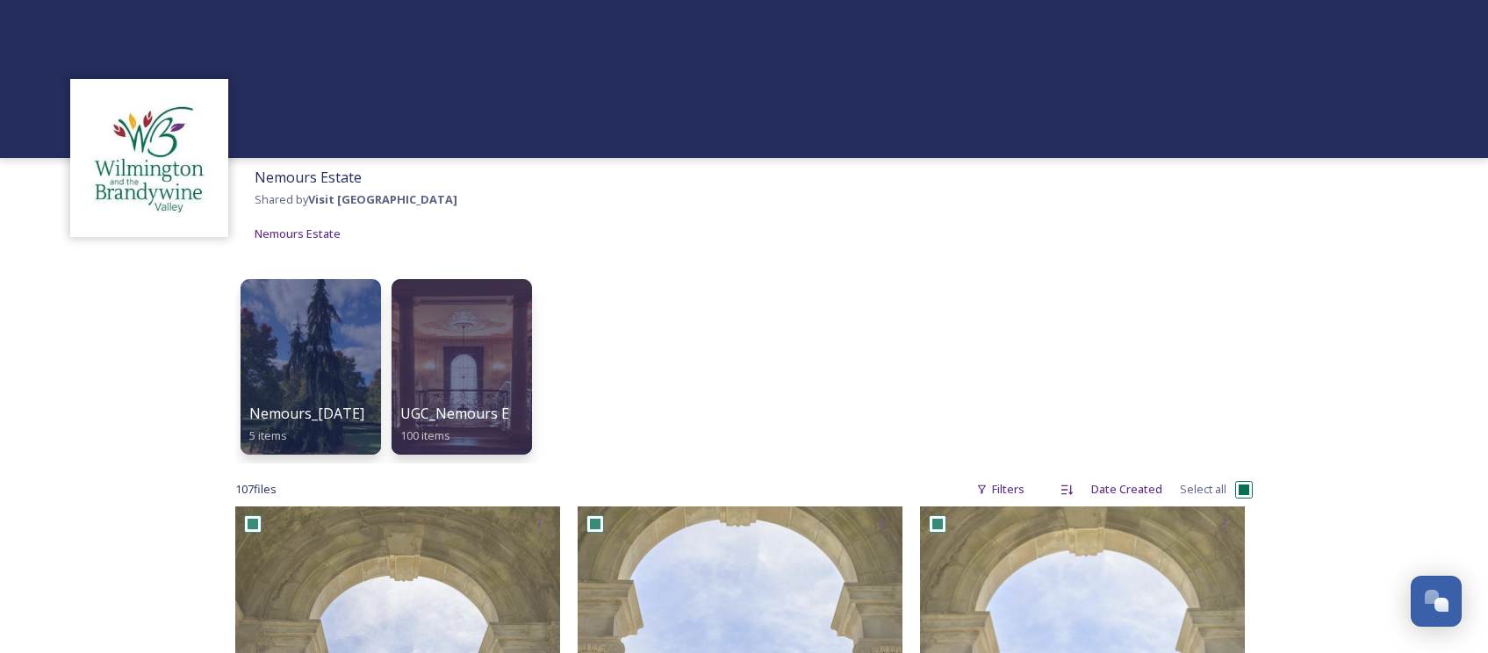
checkbox input "true"
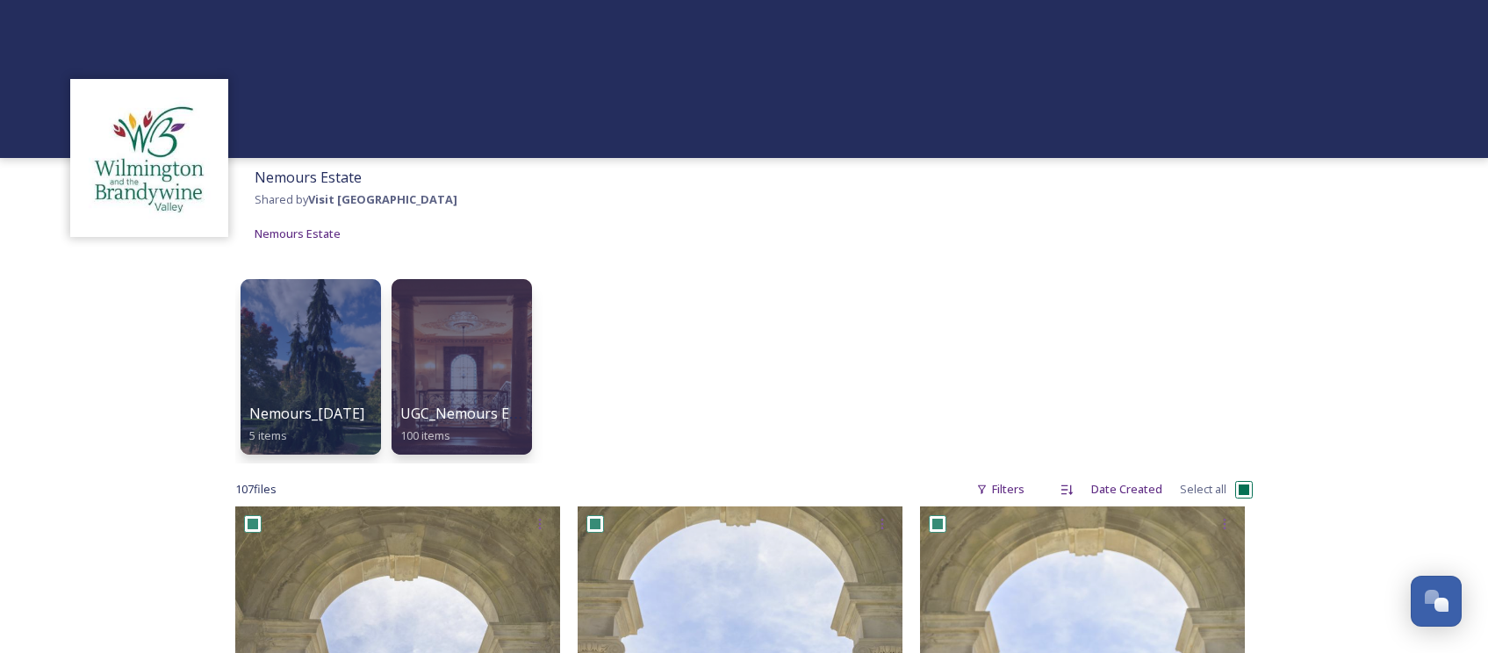
checkbox input "true"
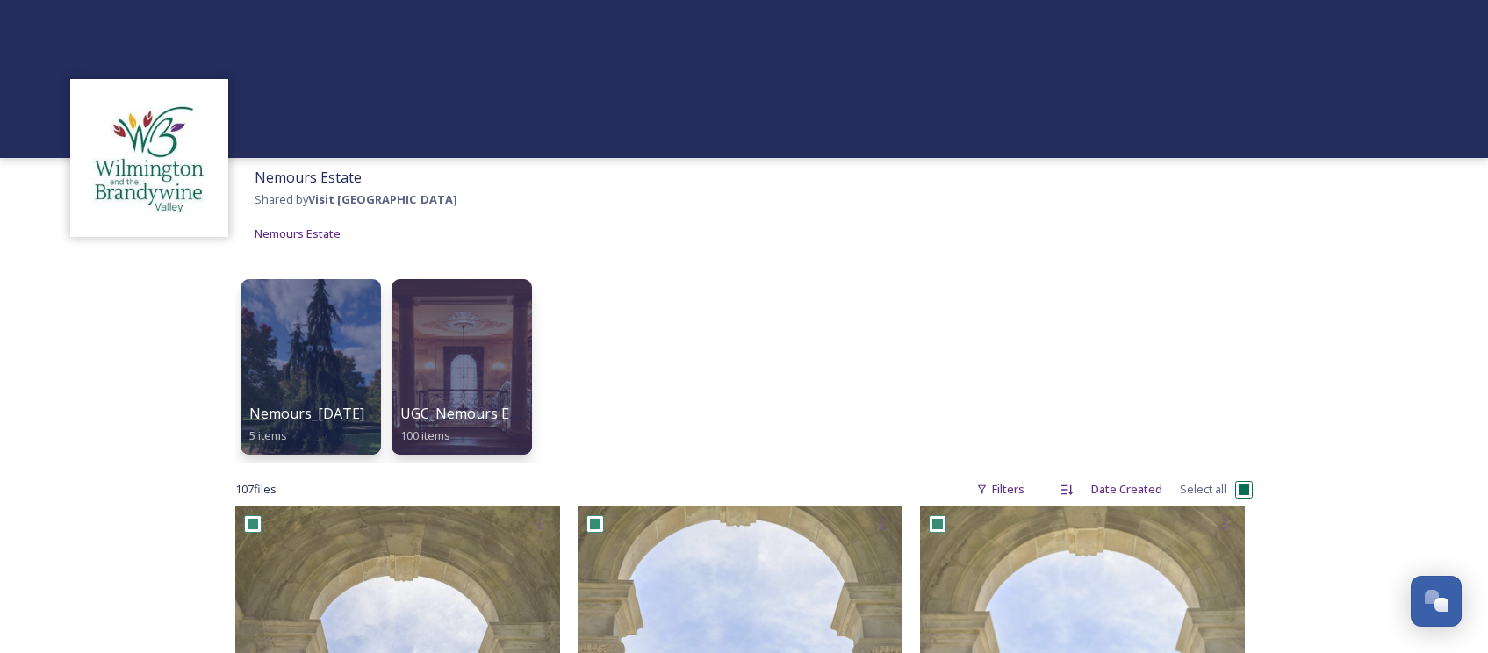
checkbox input "true"
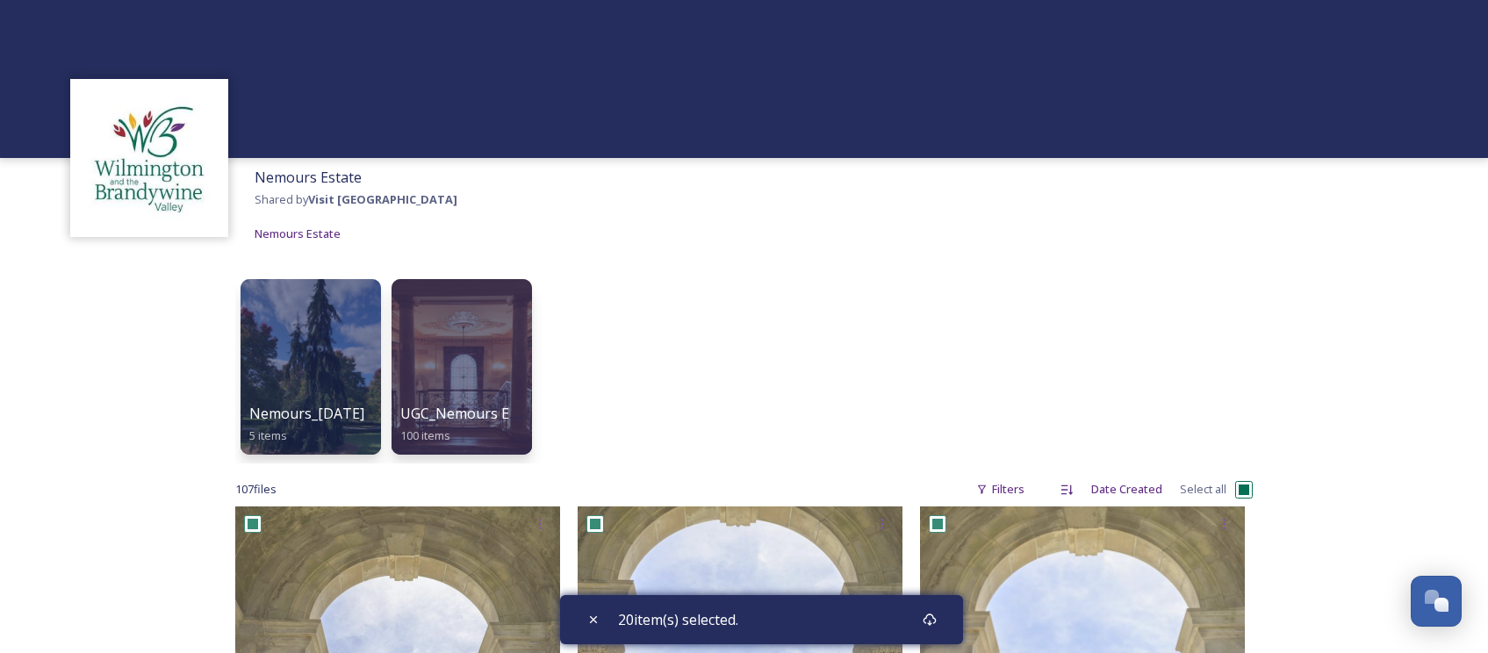
click at [1244, 491] on input "checkbox" at bounding box center [1244, 490] width 18 height 18
checkbox input "false"
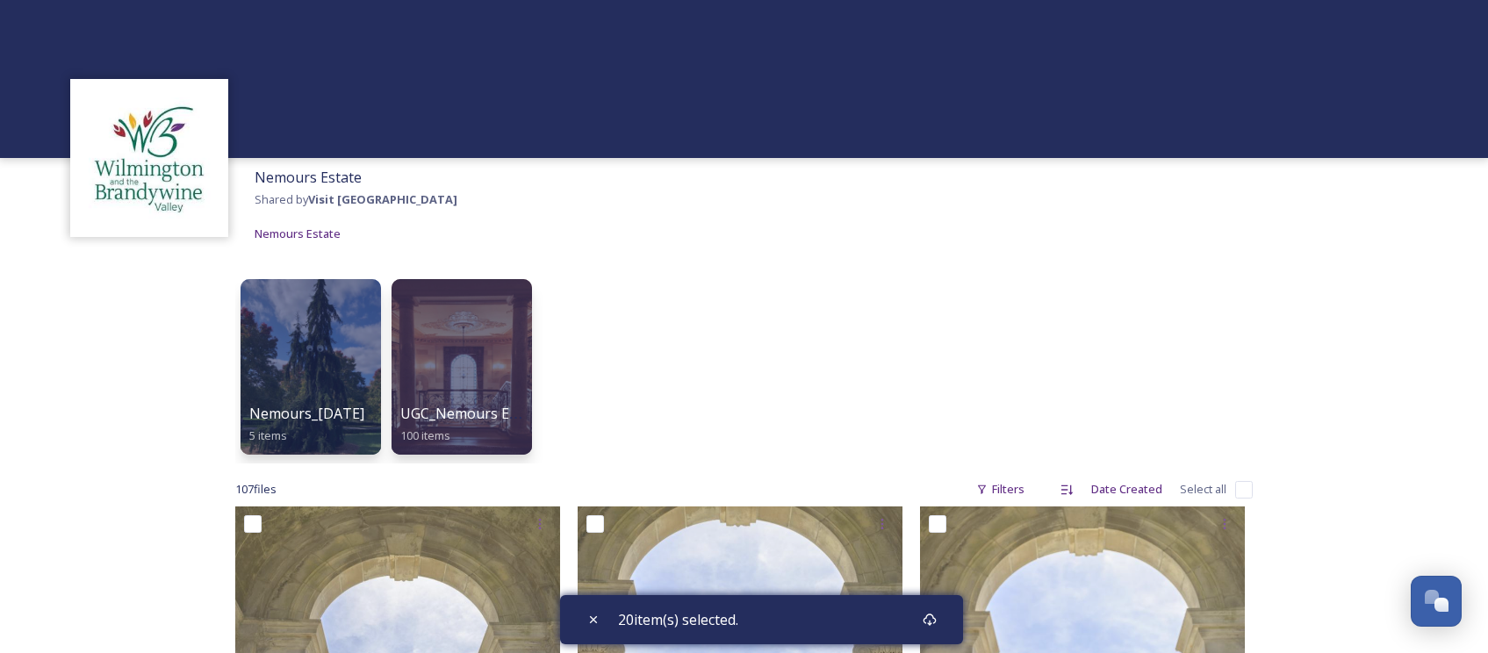
checkbox input "false"
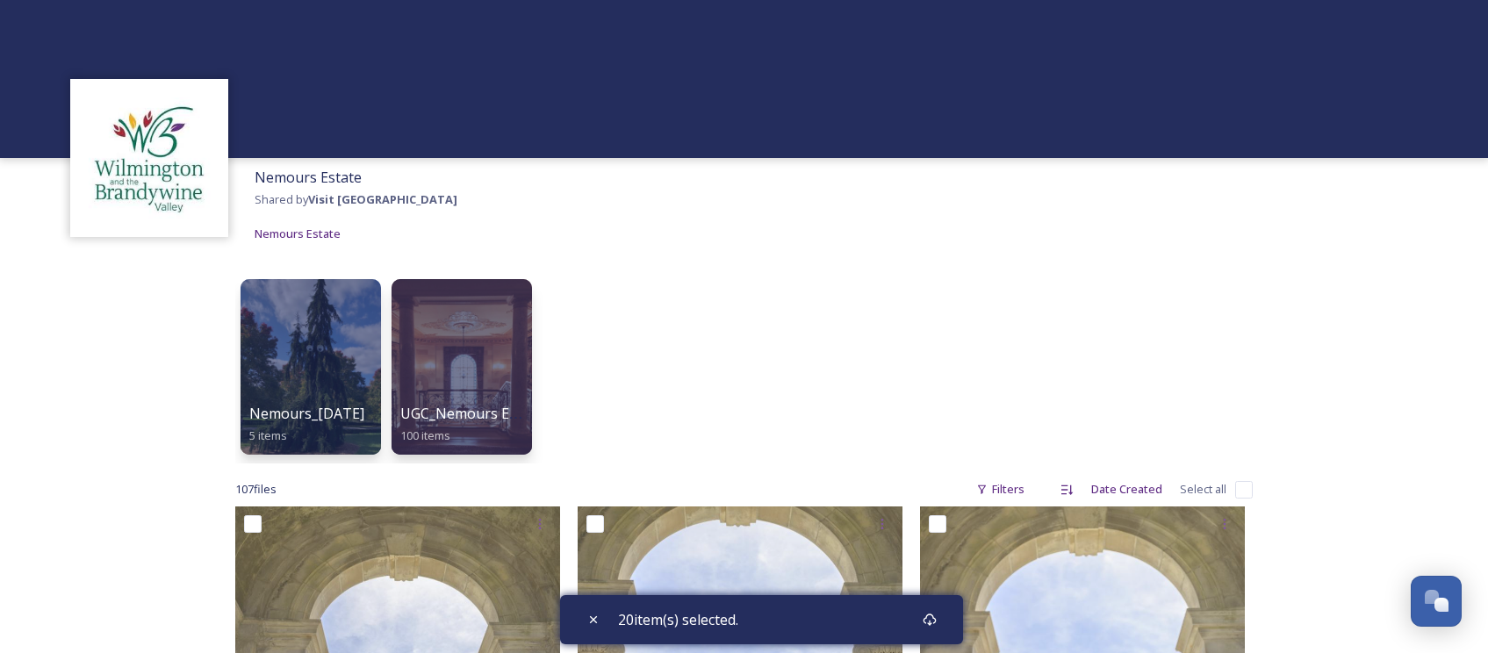
checkbox input "false"
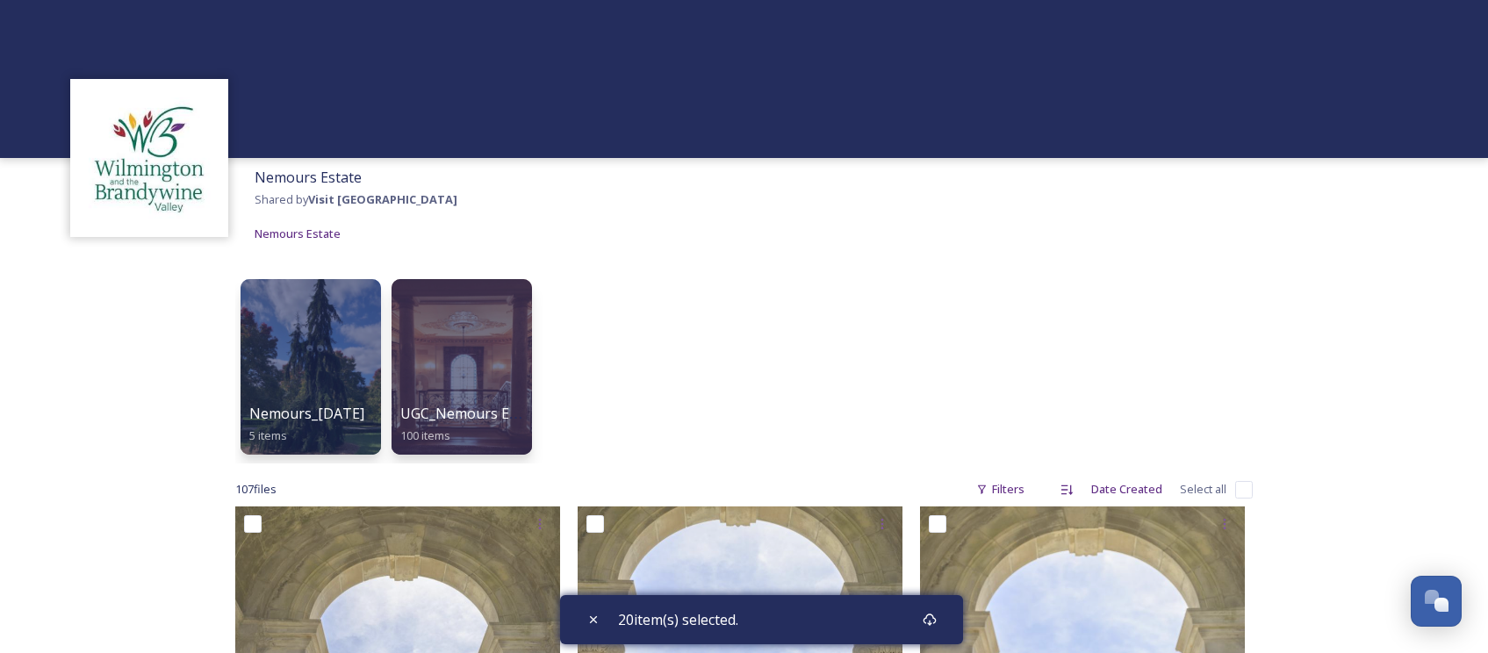
checkbox input "false"
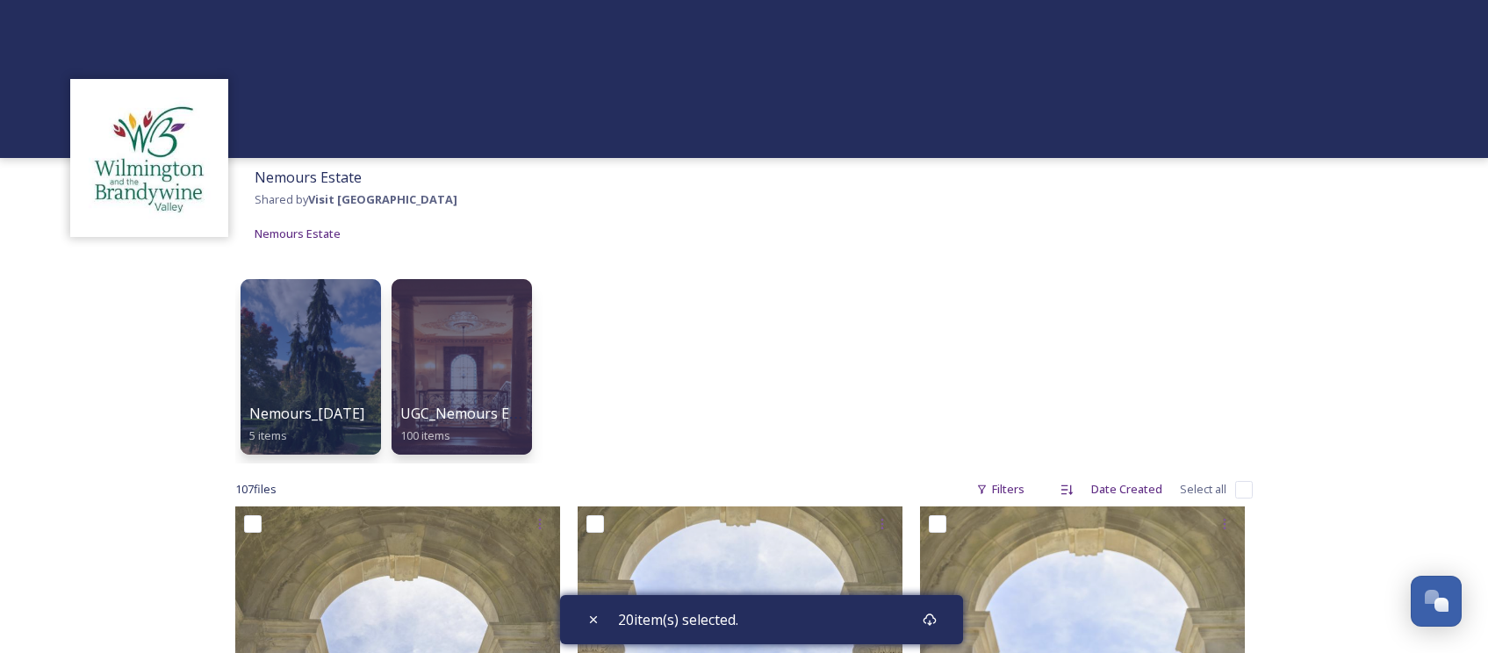
checkbox input "false"
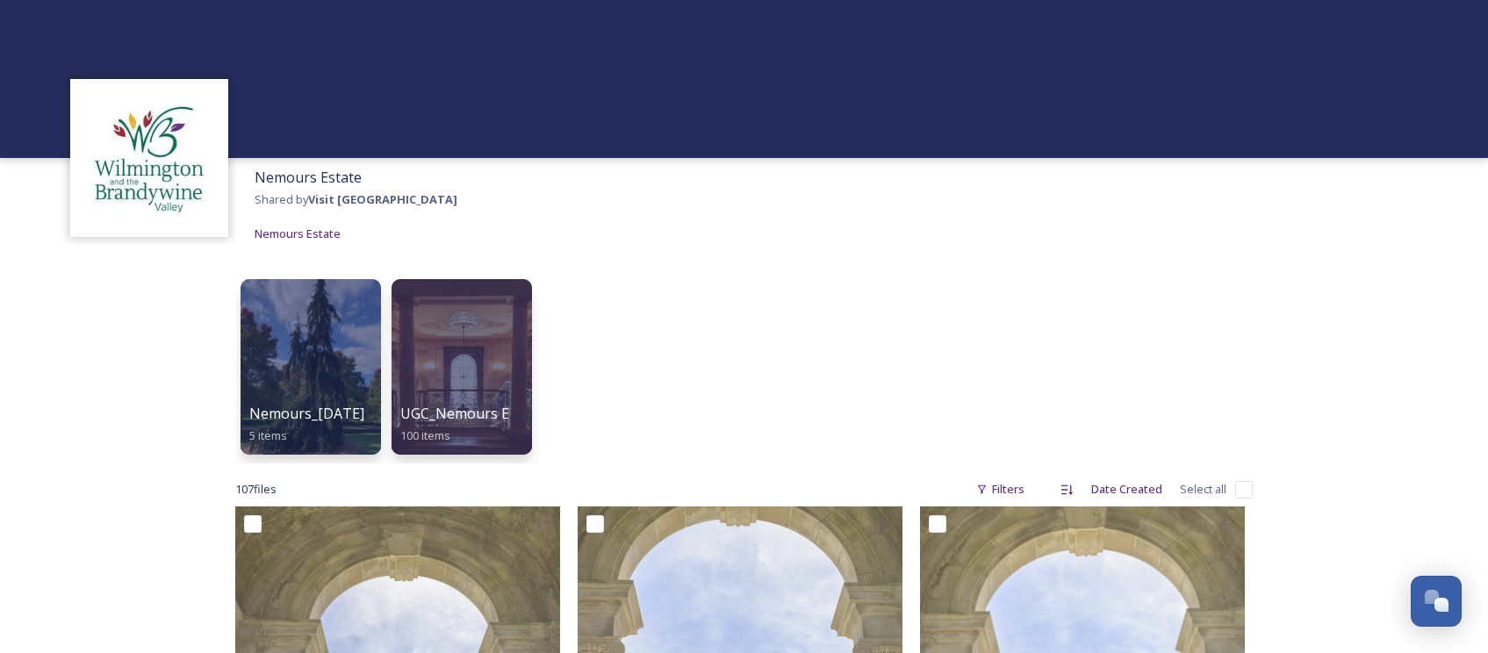
click at [1247, 489] on input "checkbox" at bounding box center [1244, 490] width 18 height 18
checkbox input "true"
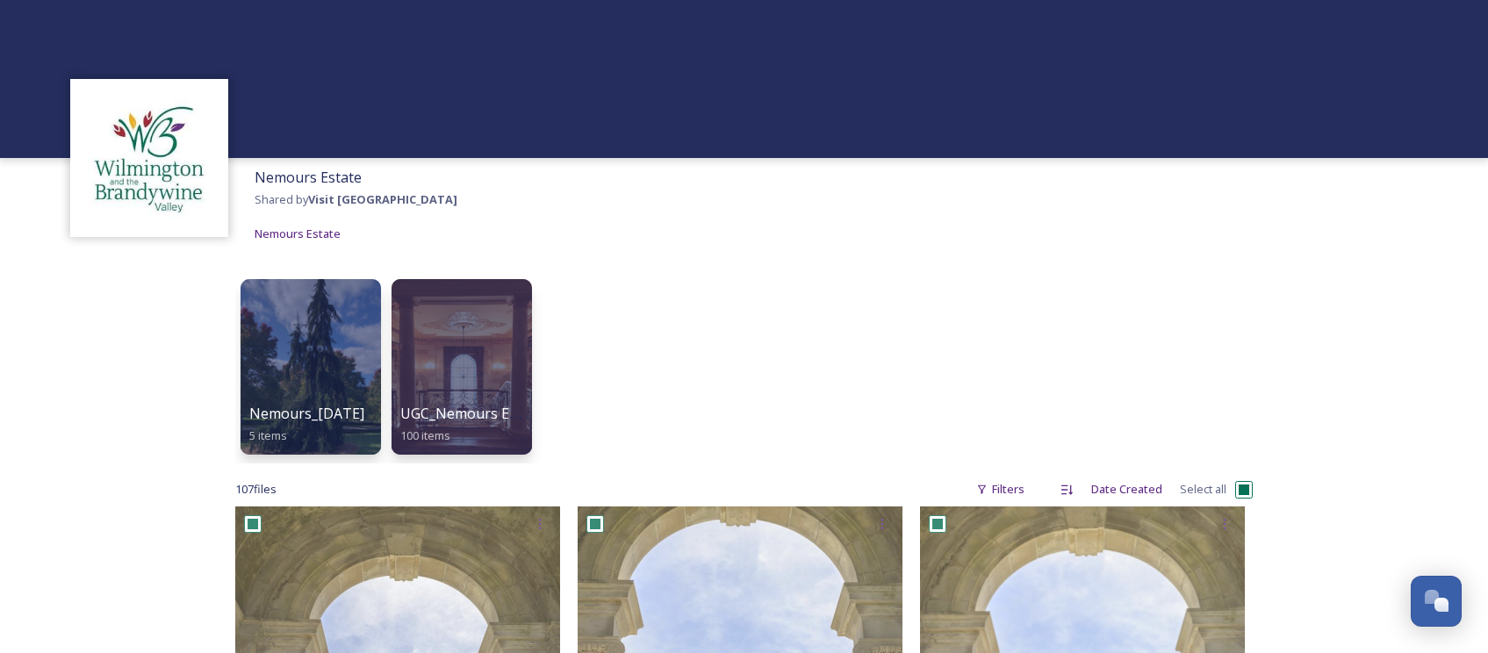
checkbox input "true"
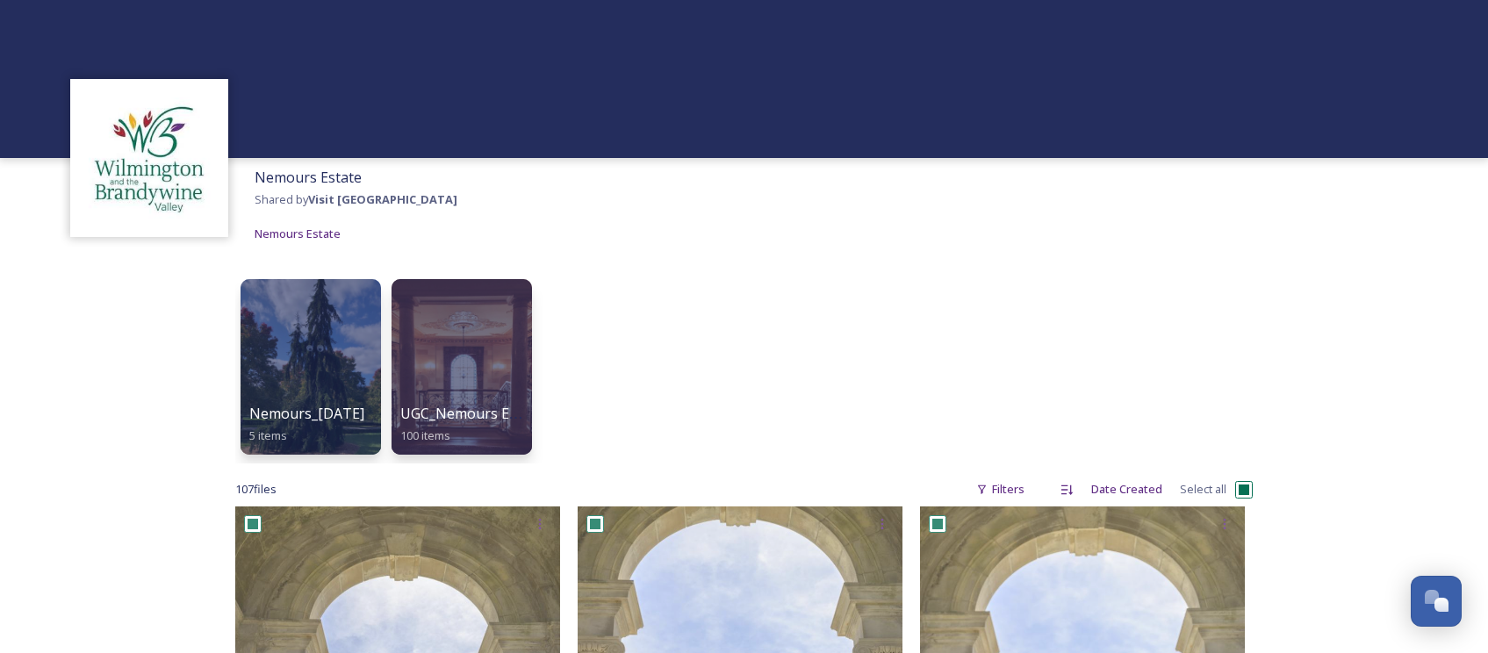
checkbox input "true"
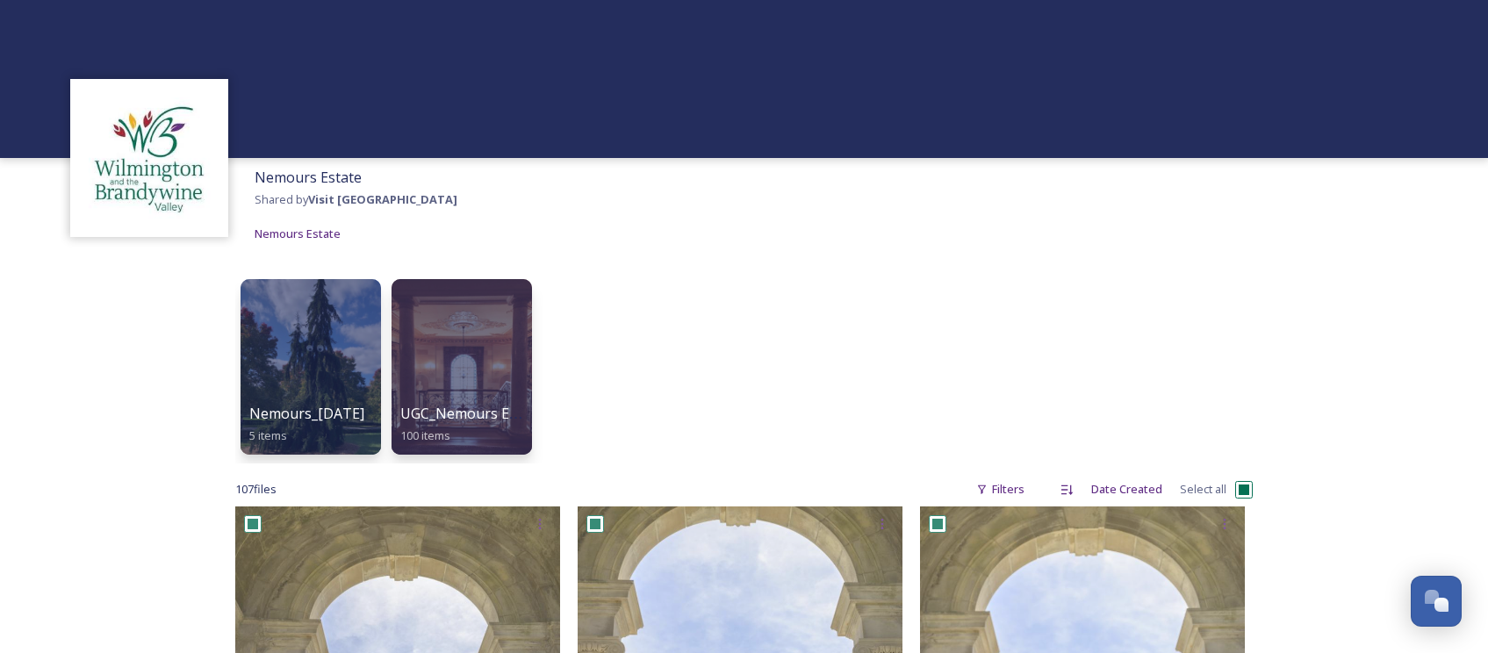
checkbox input "true"
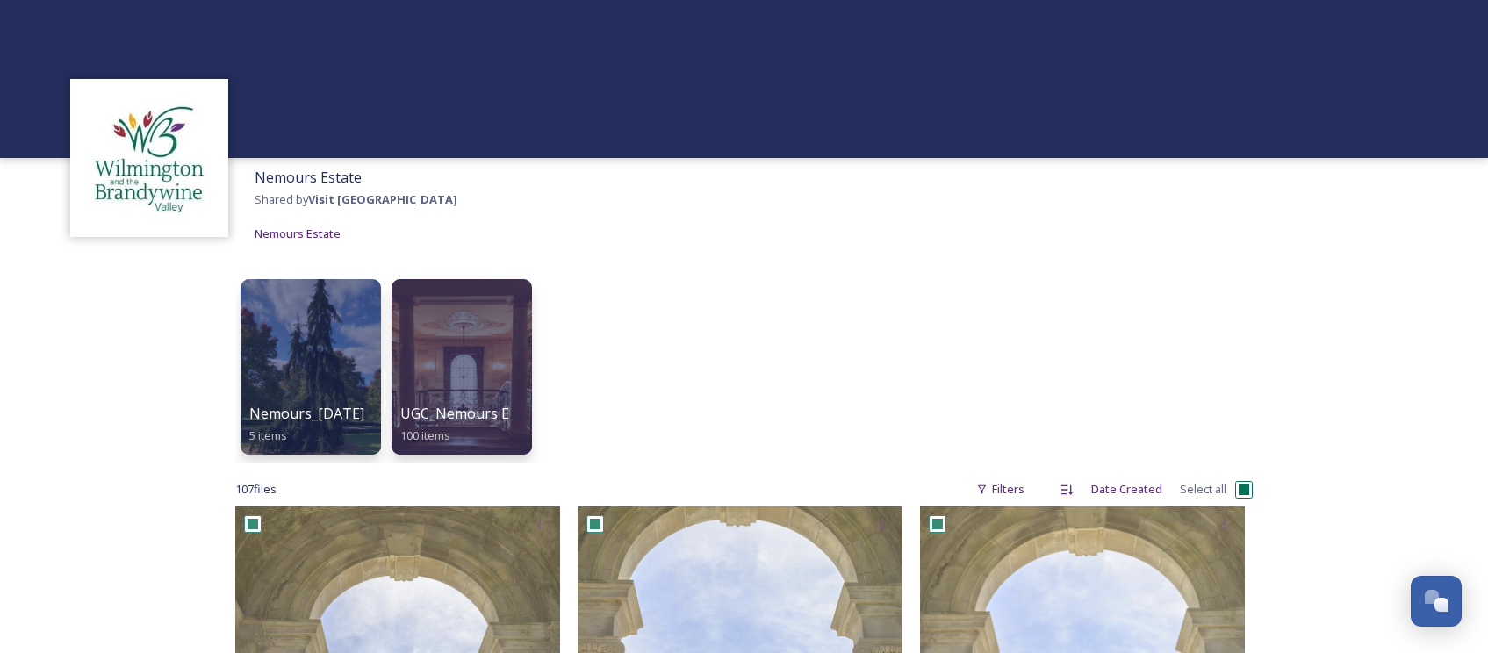
checkbox input "true"
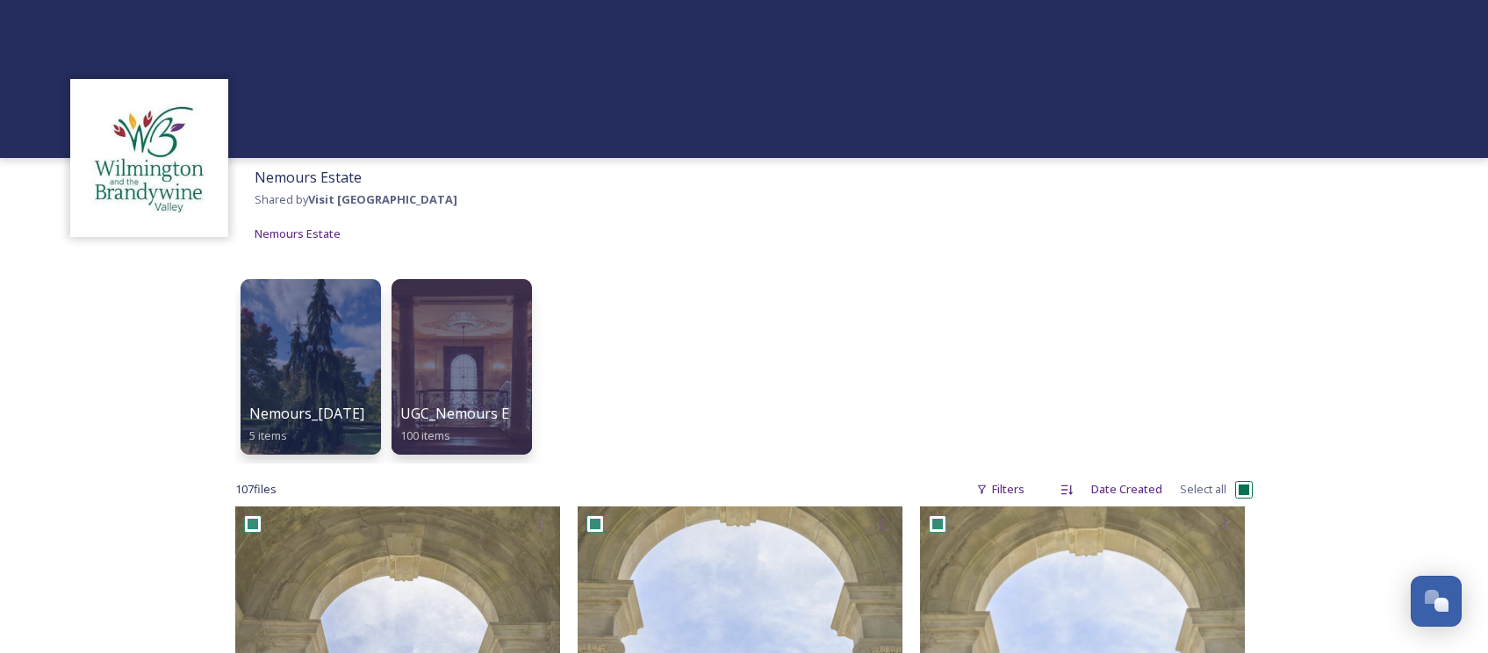
checkbox input "true"
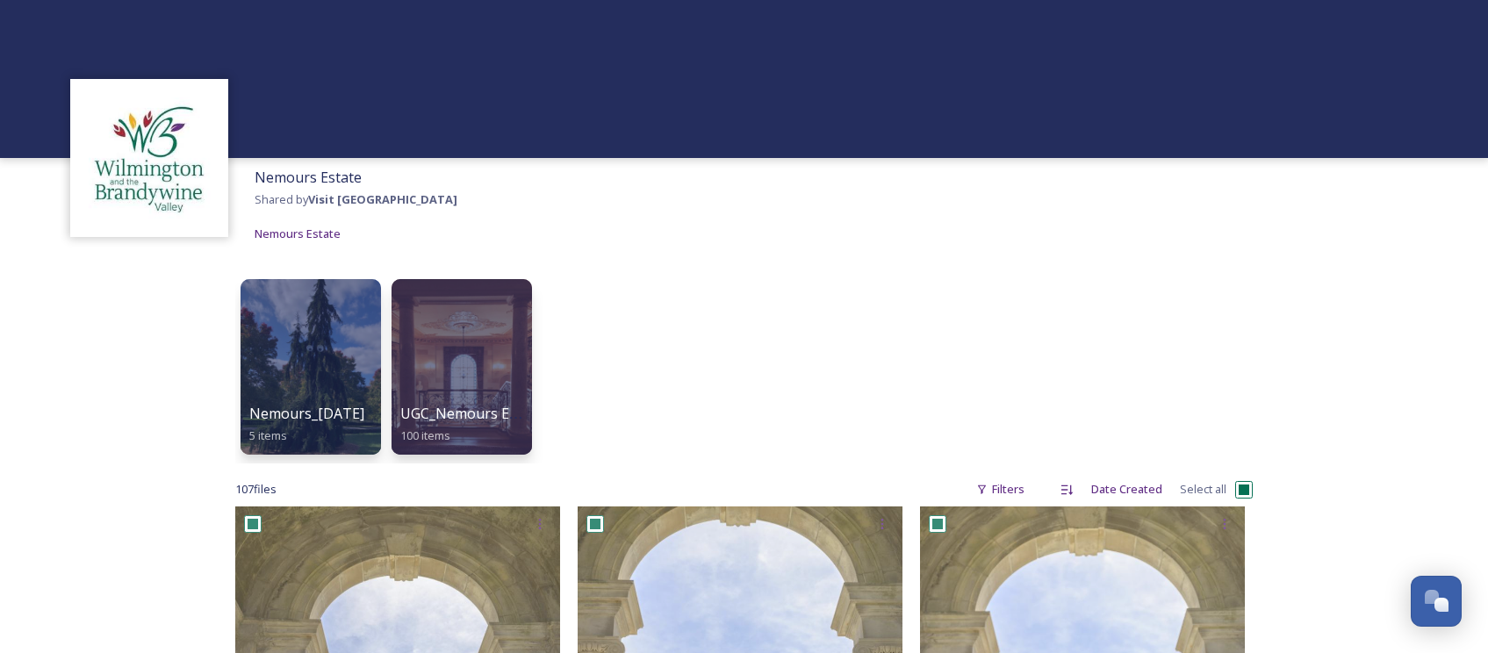
checkbox input "true"
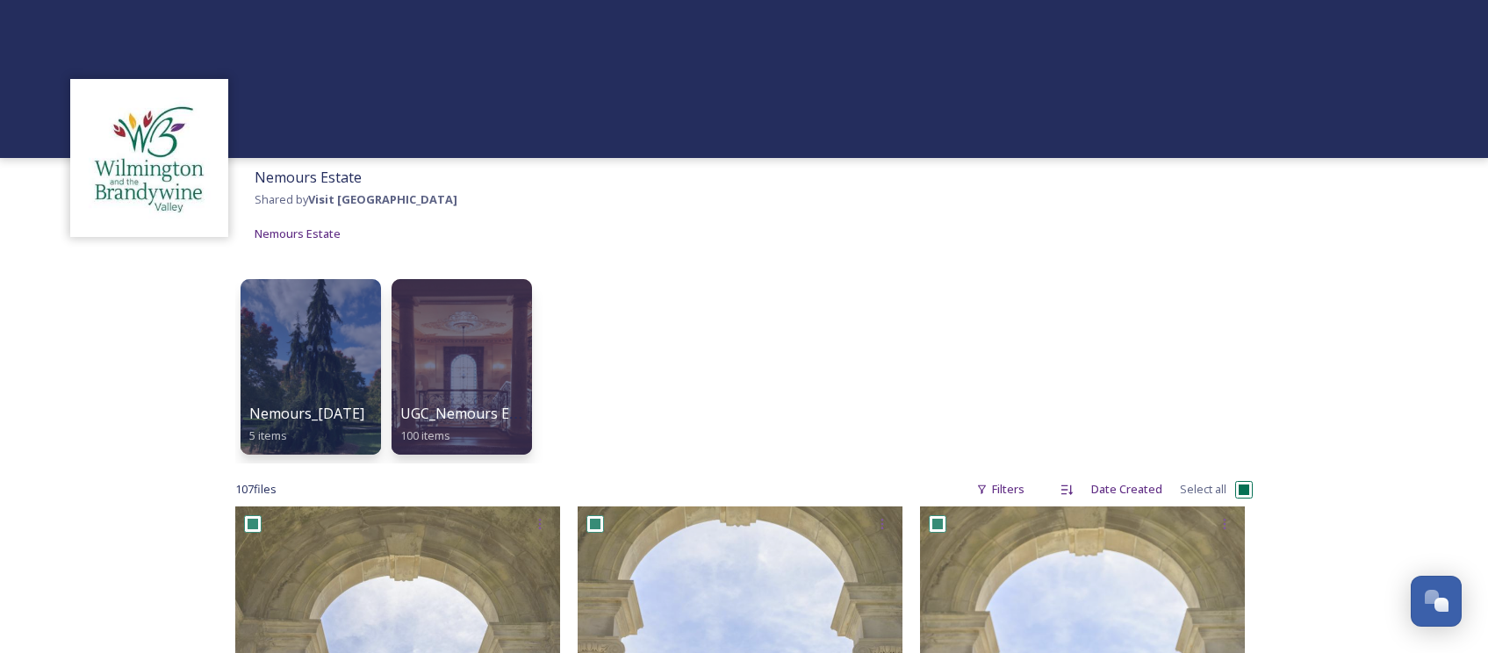
checkbox input "true"
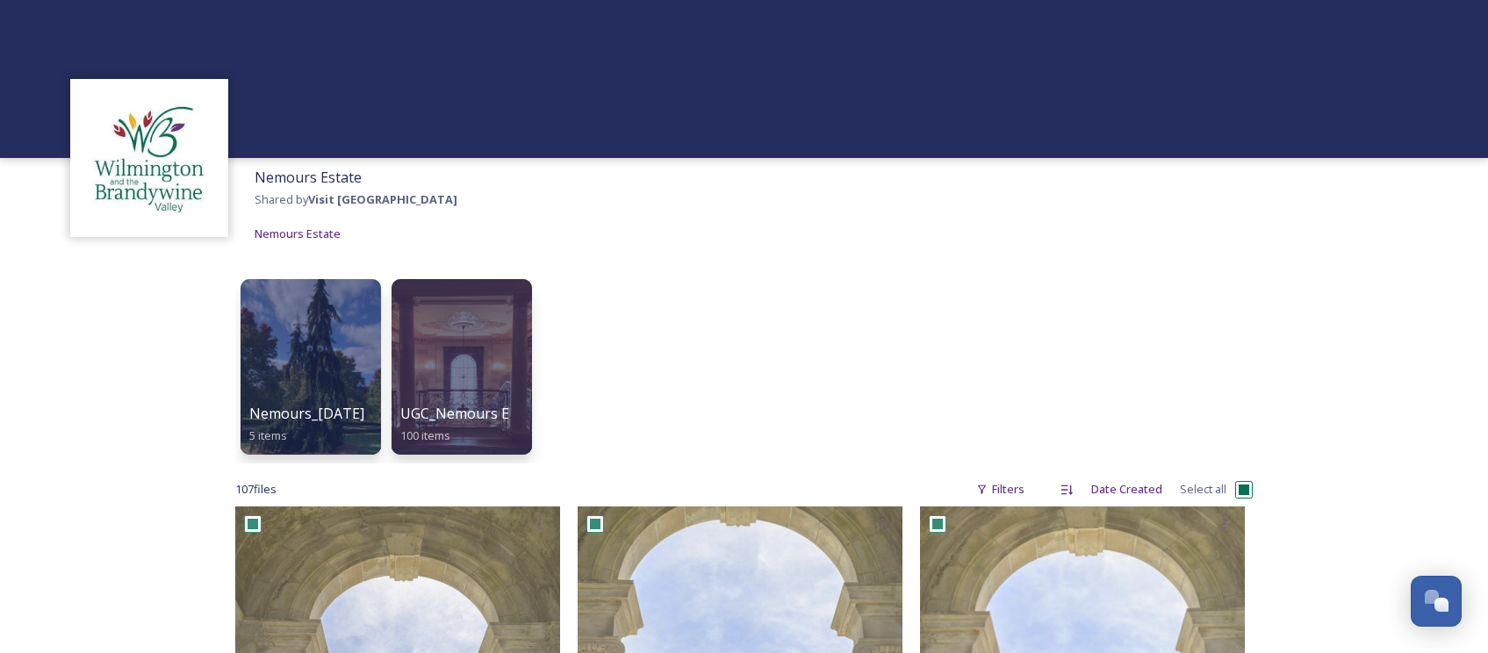
checkbox input "true"
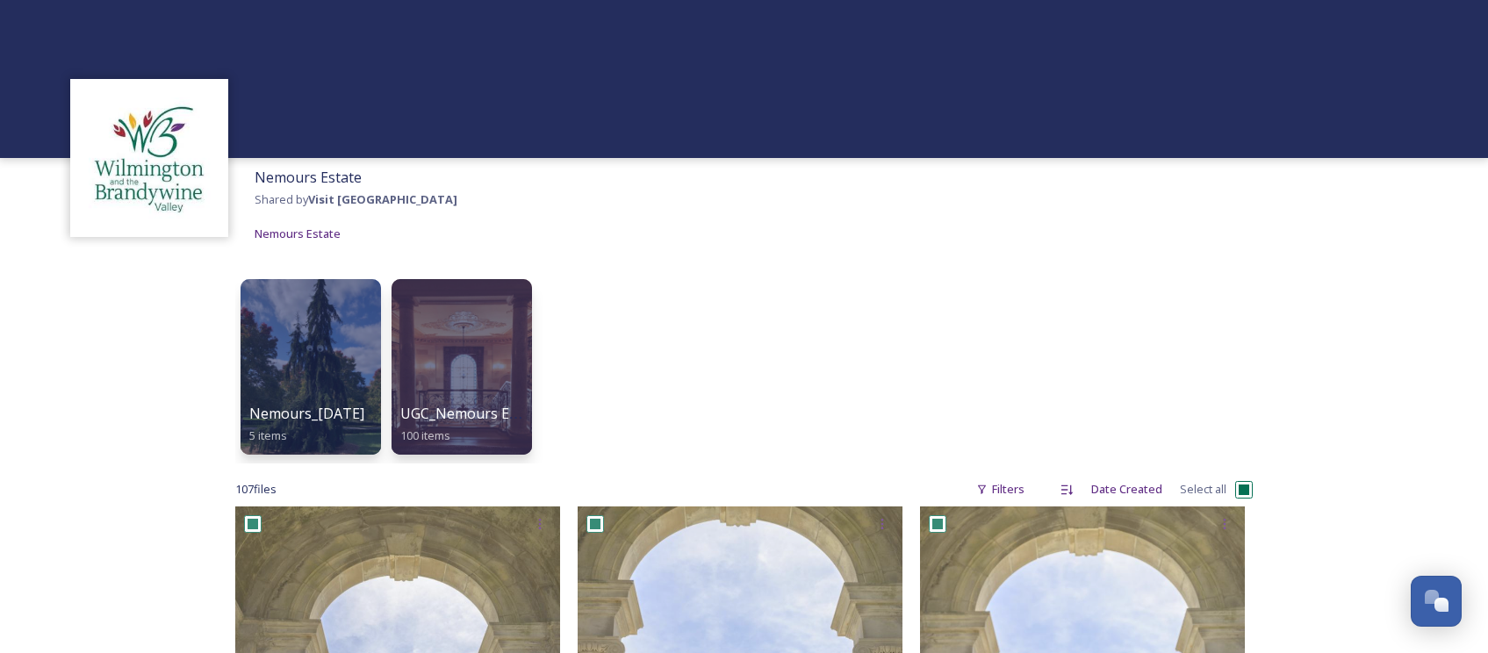
checkbox input "true"
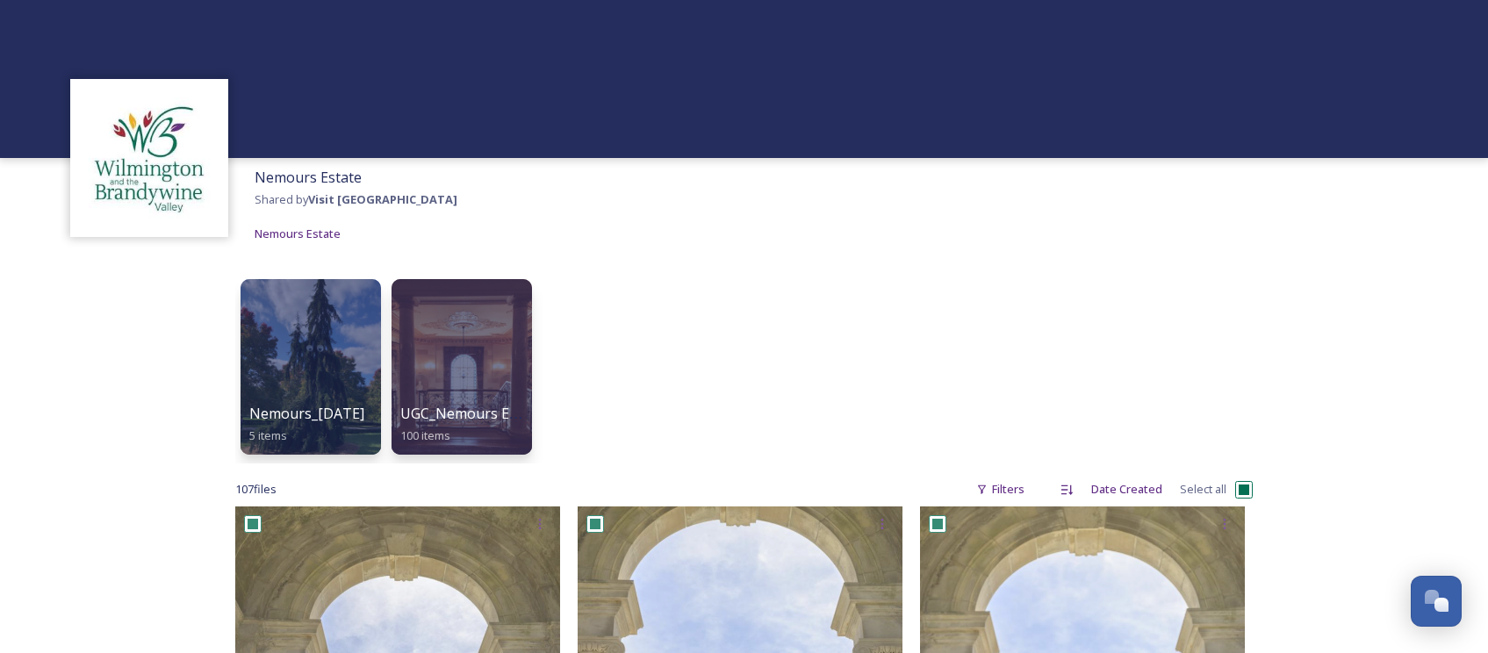
checkbox input "true"
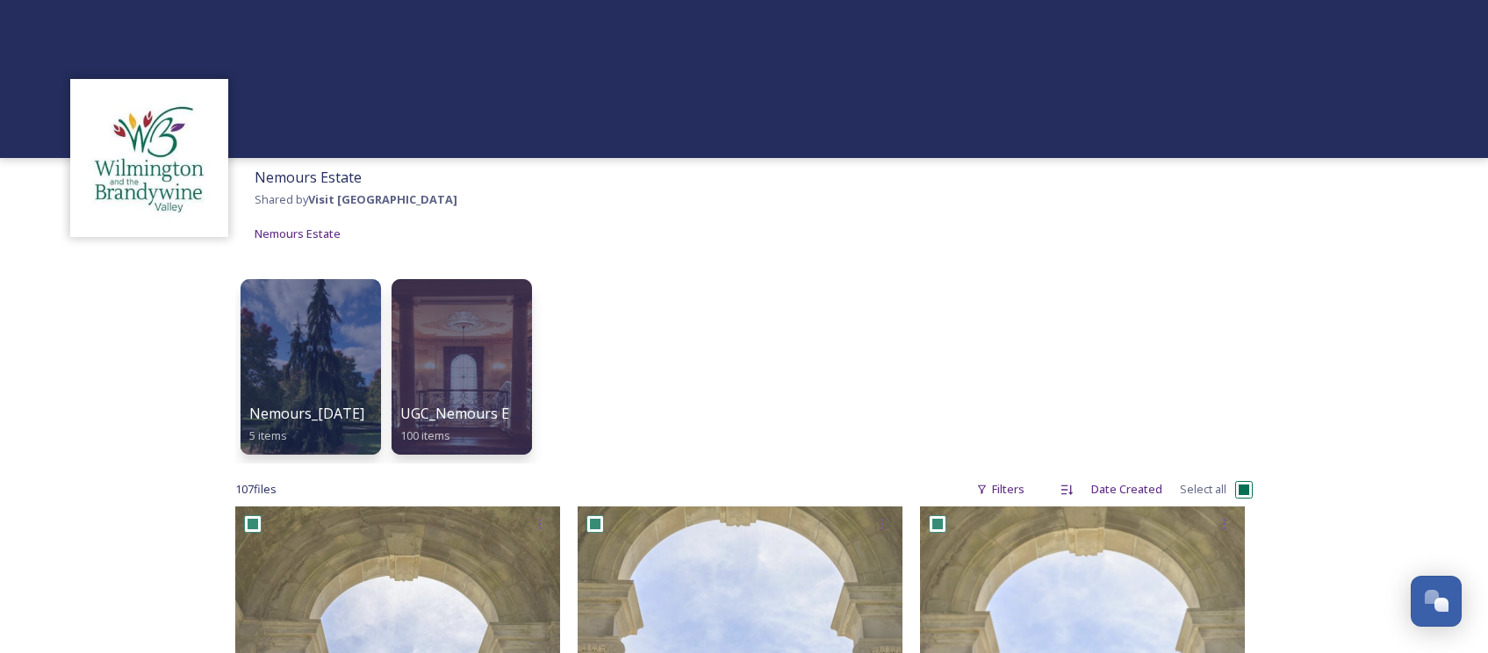
checkbox input "true"
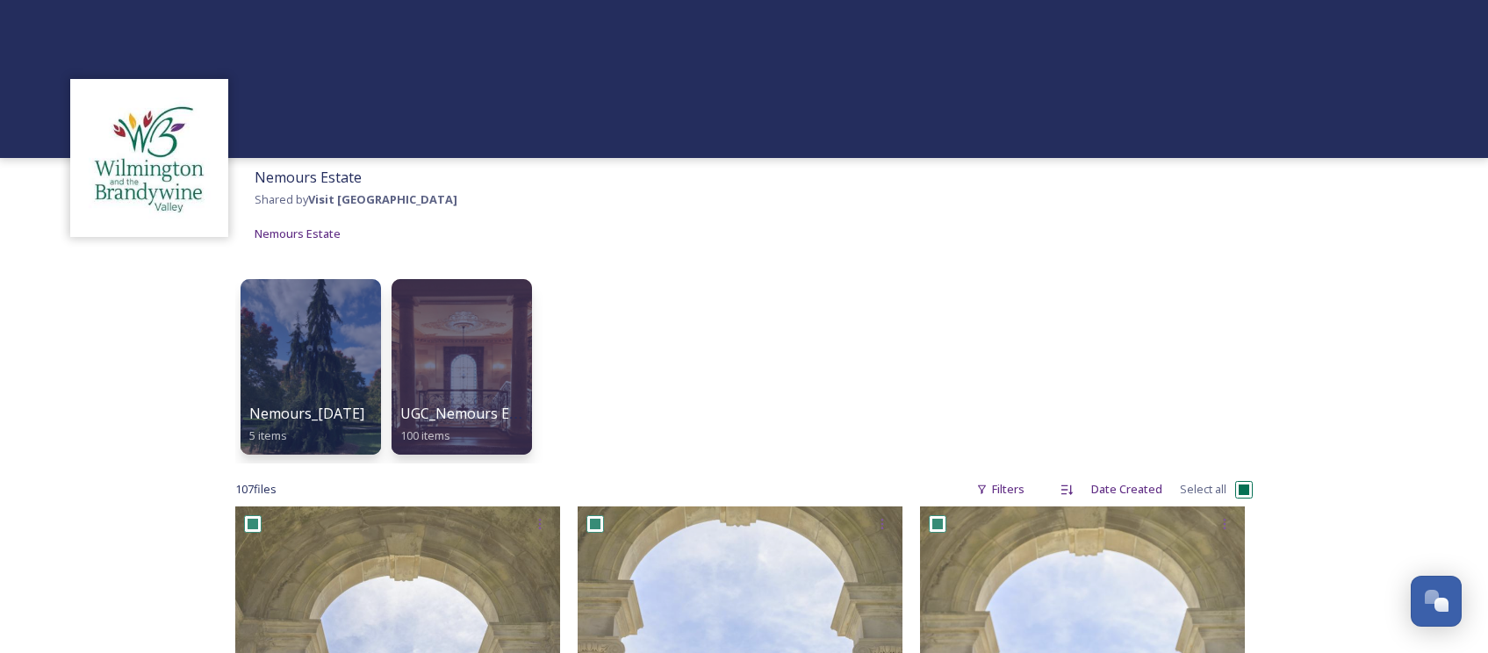
checkbox input "true"
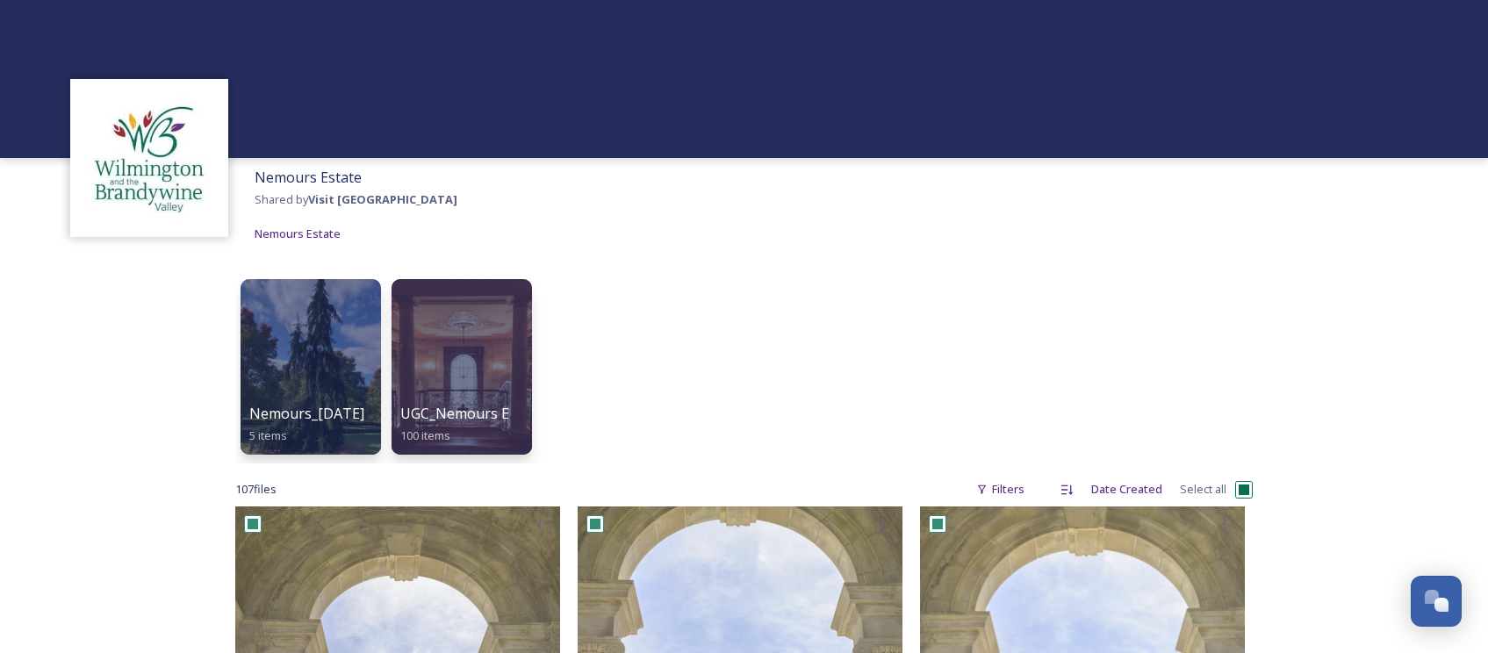
checkbox input "true"
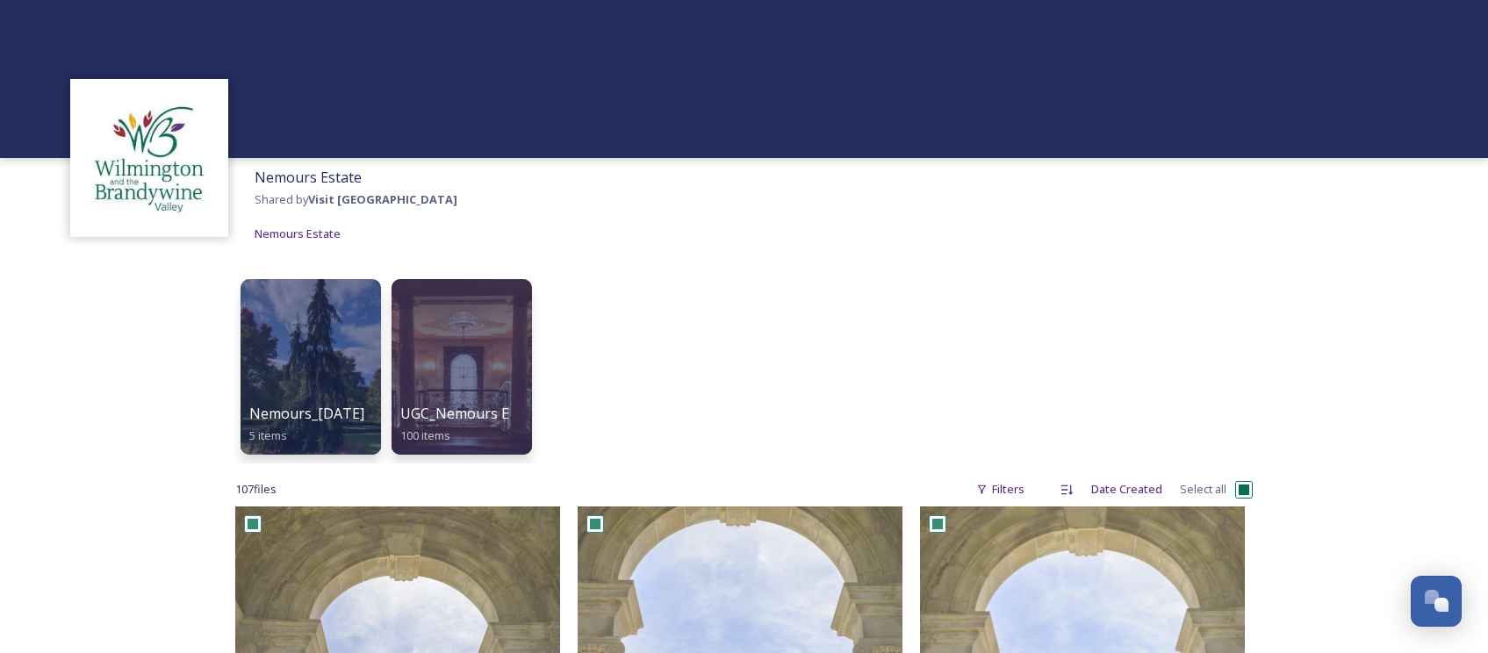
checkbox input "true"
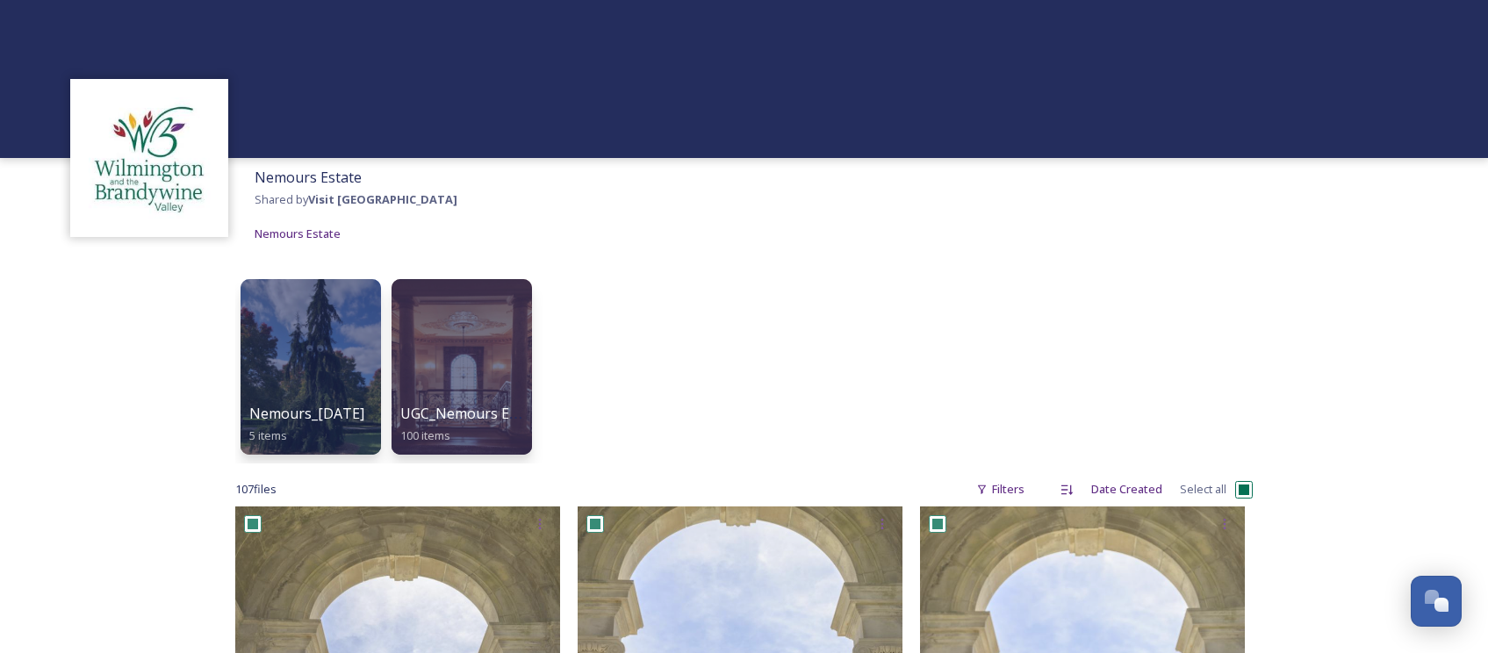
checkbox input "true"
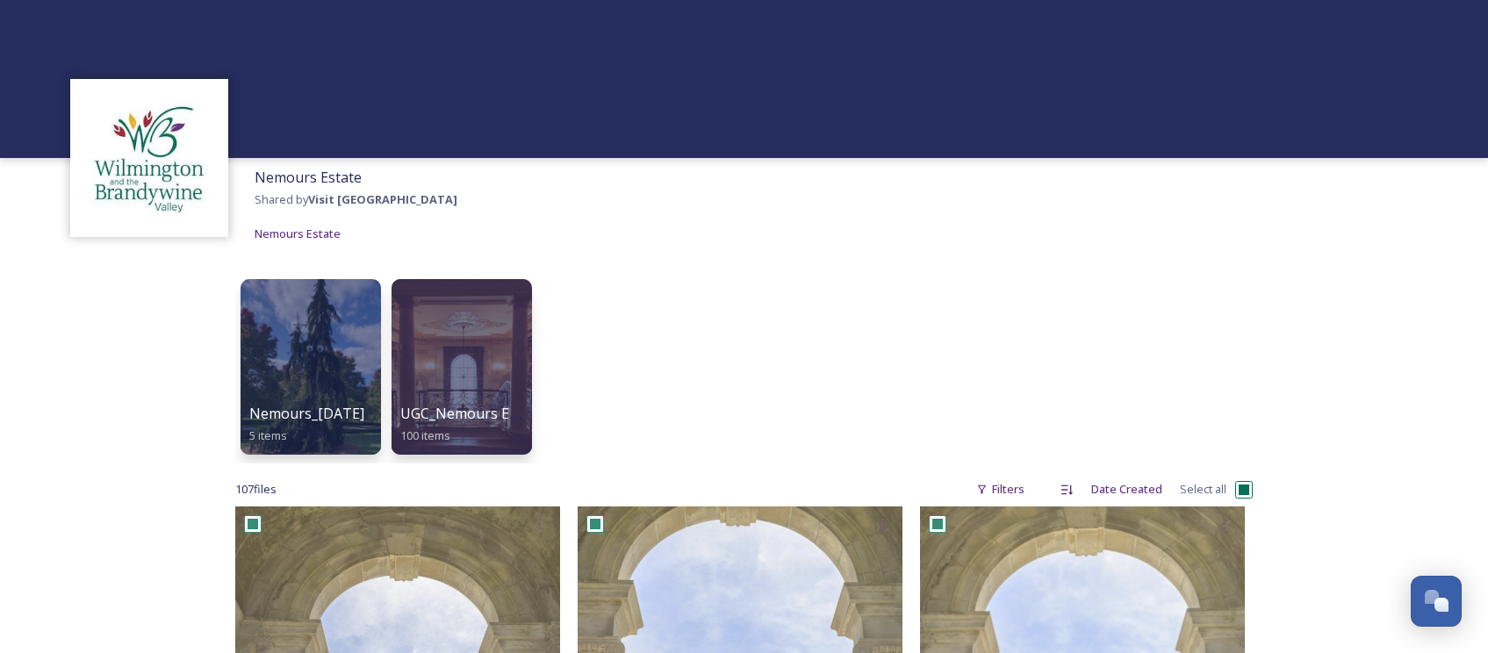
checkbox input "true"
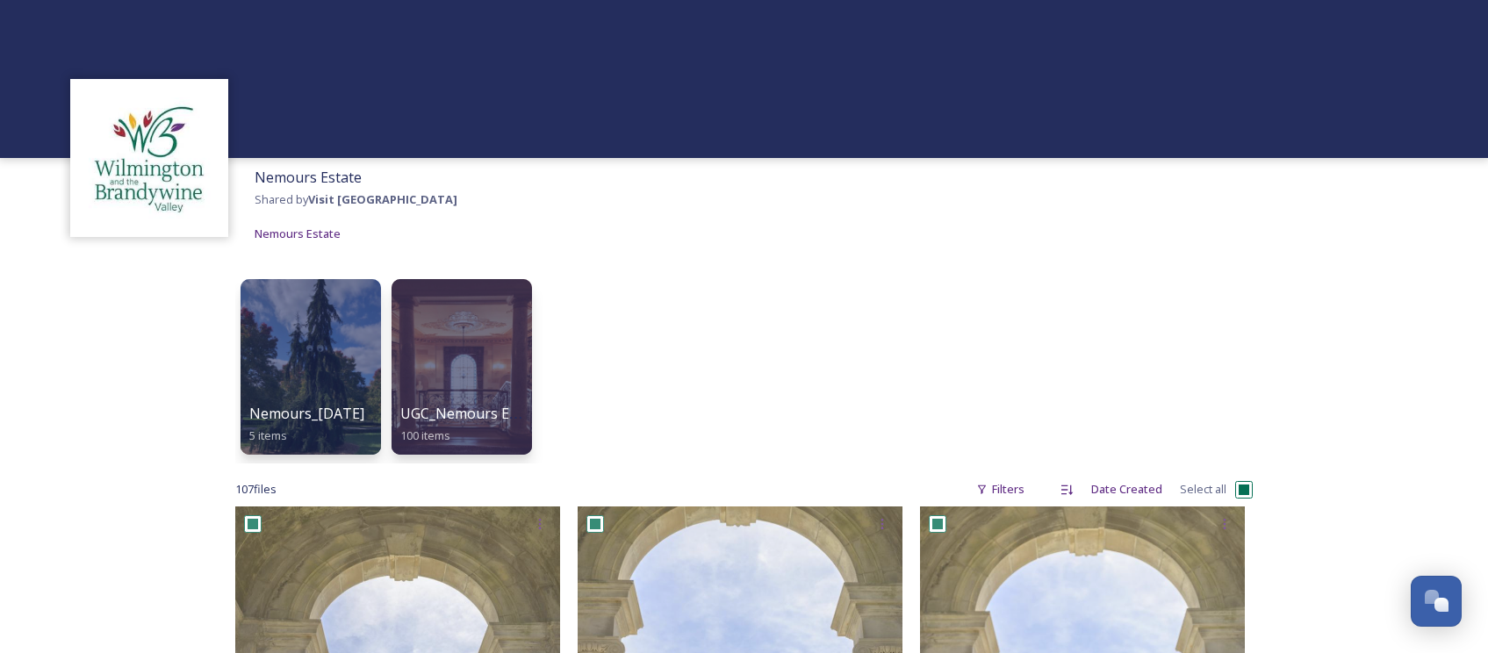
checkbox input "true"
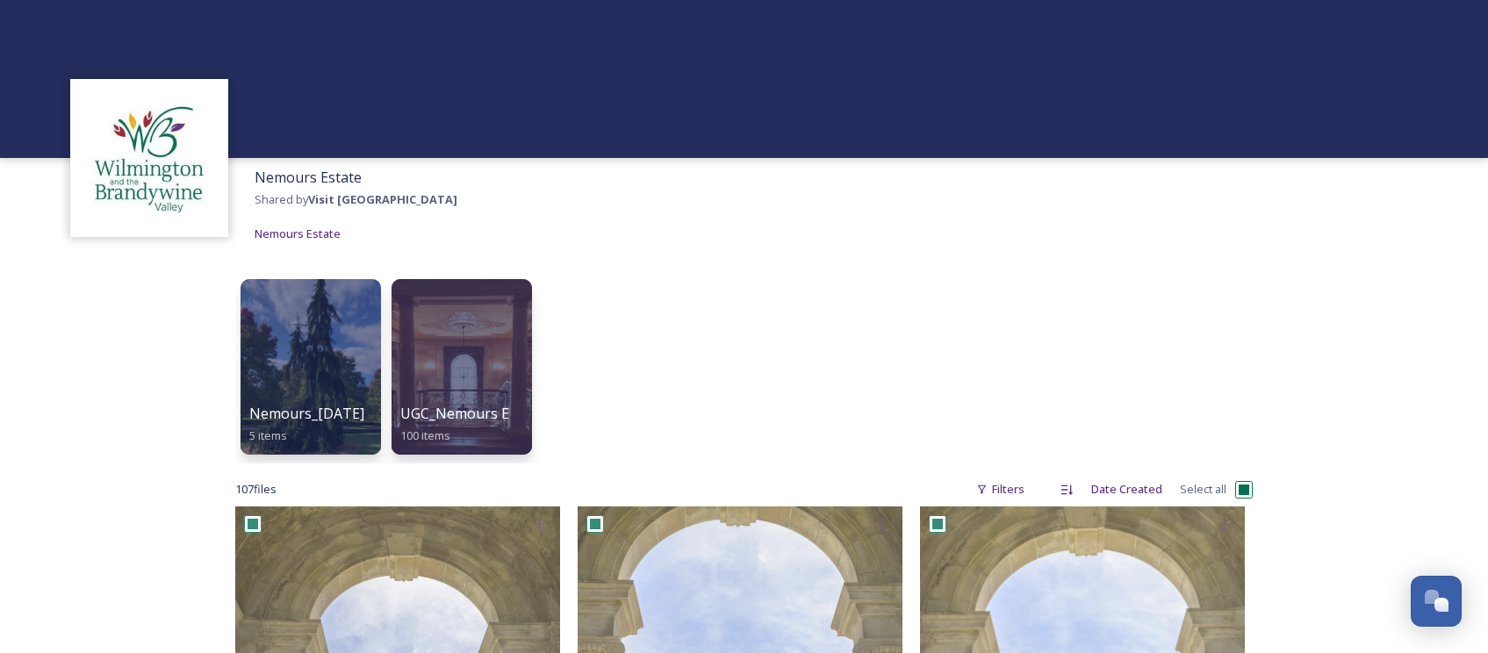
checkbox input "true"
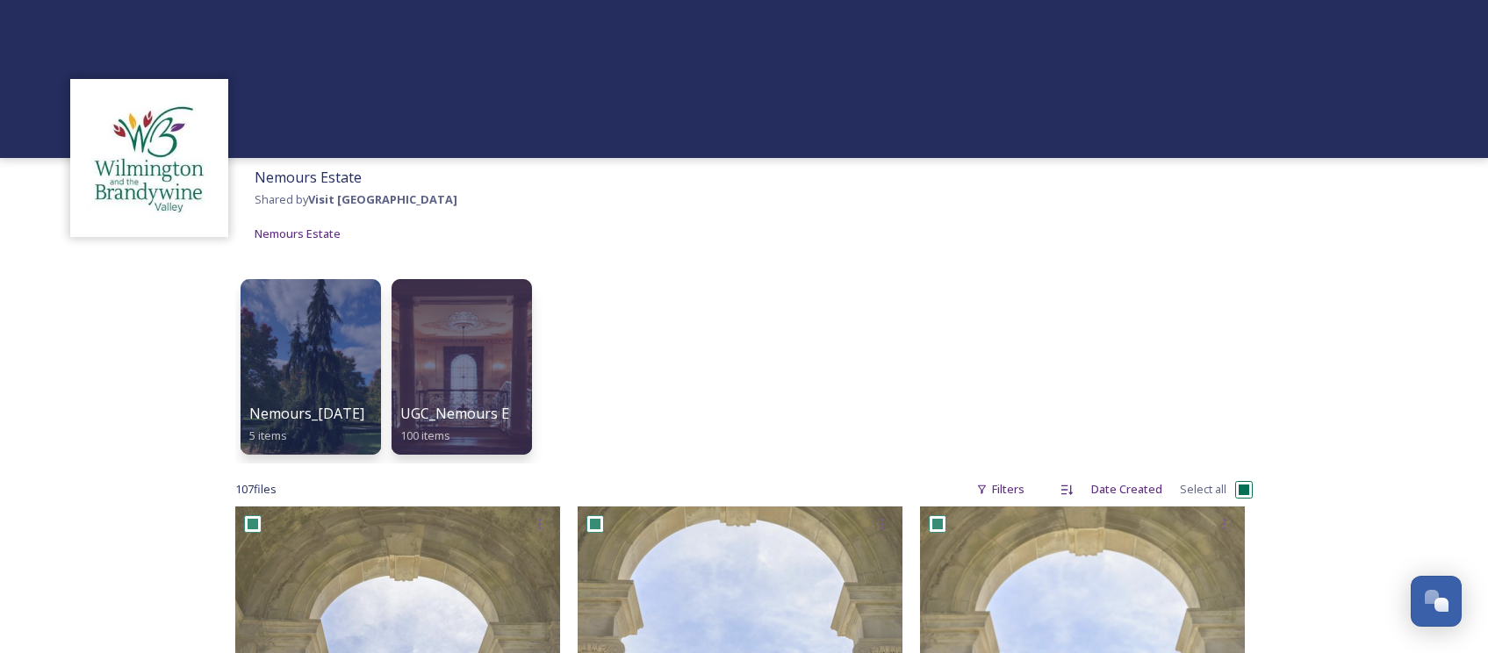
checkbox input "true"
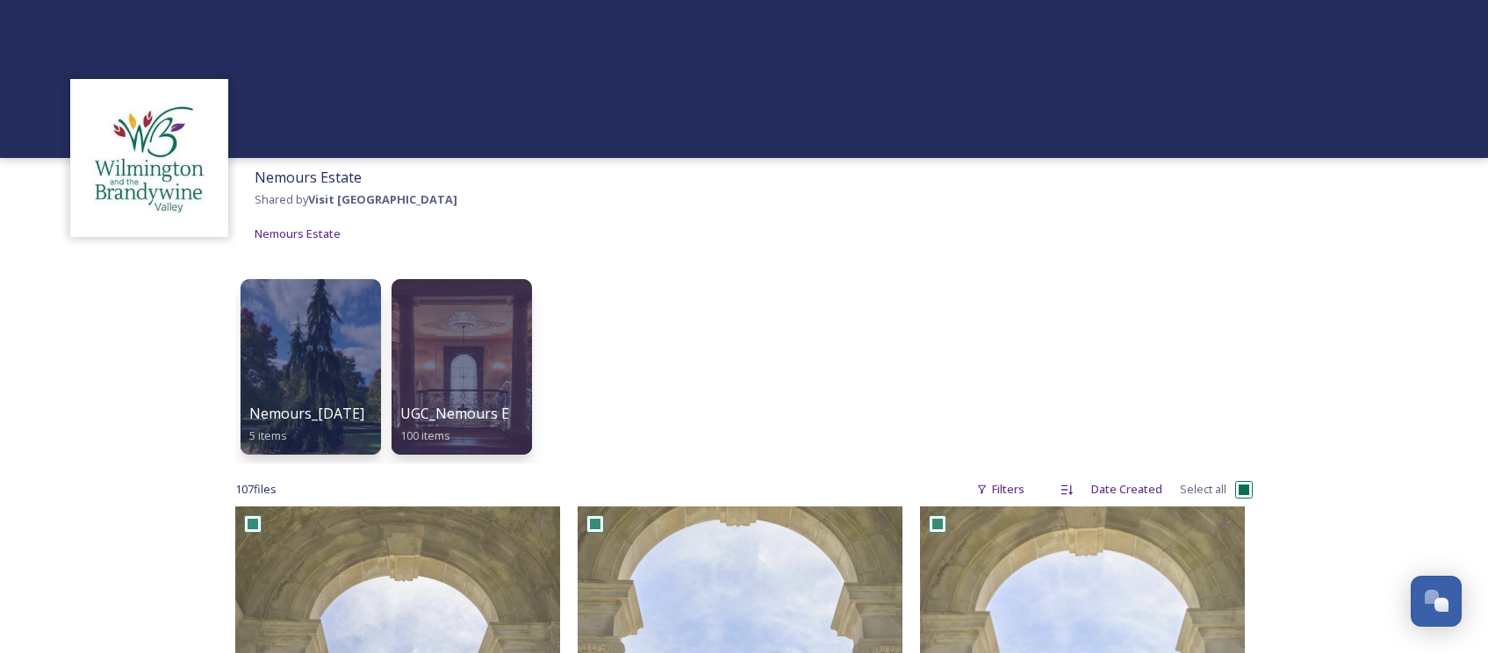
checkbox input "true"
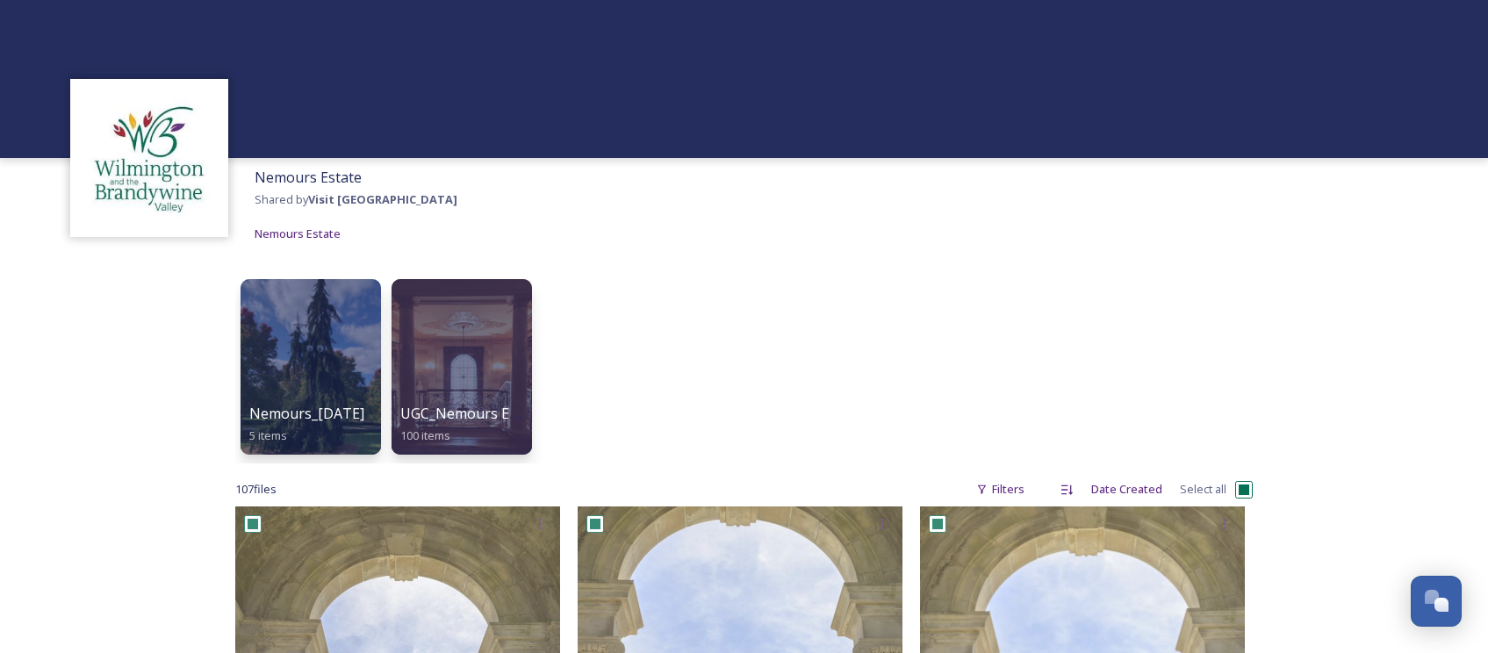
checkbox input "true"
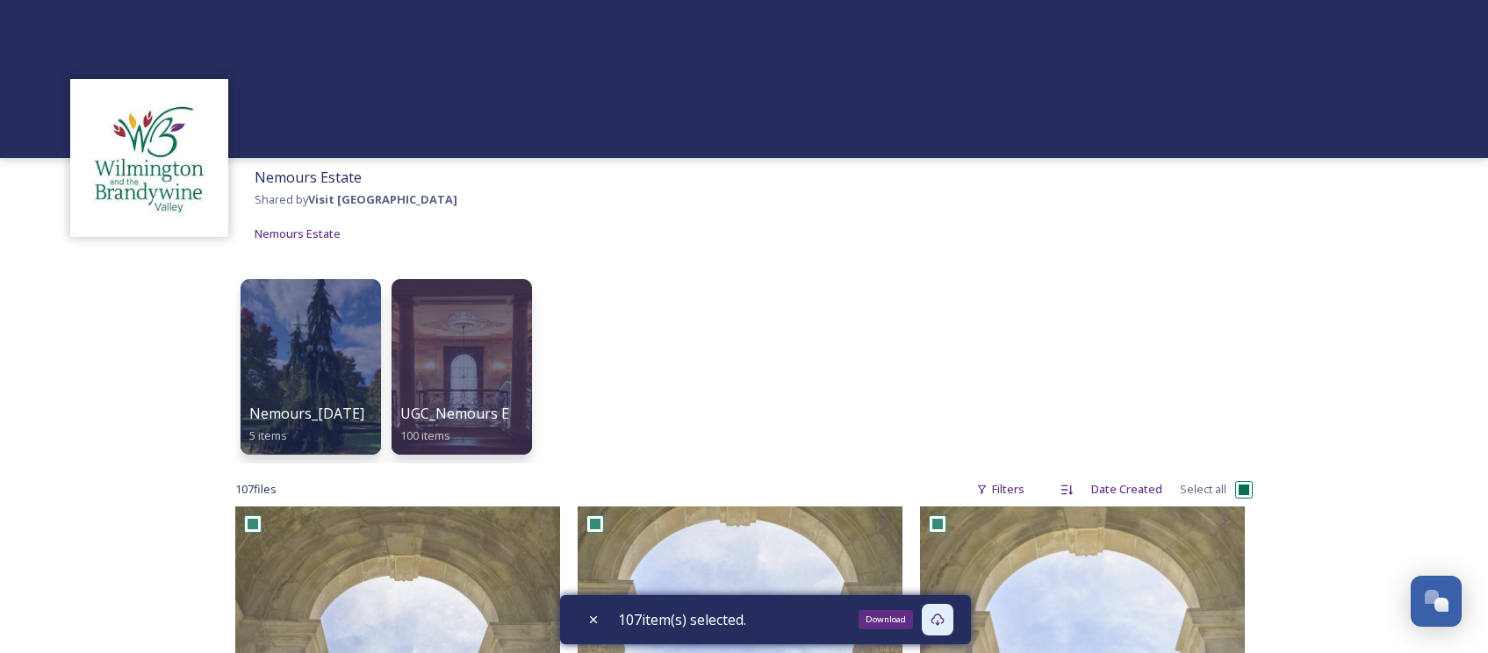
click at [944, 621] on icon at bounding box center [937, 620] width 13 height 12
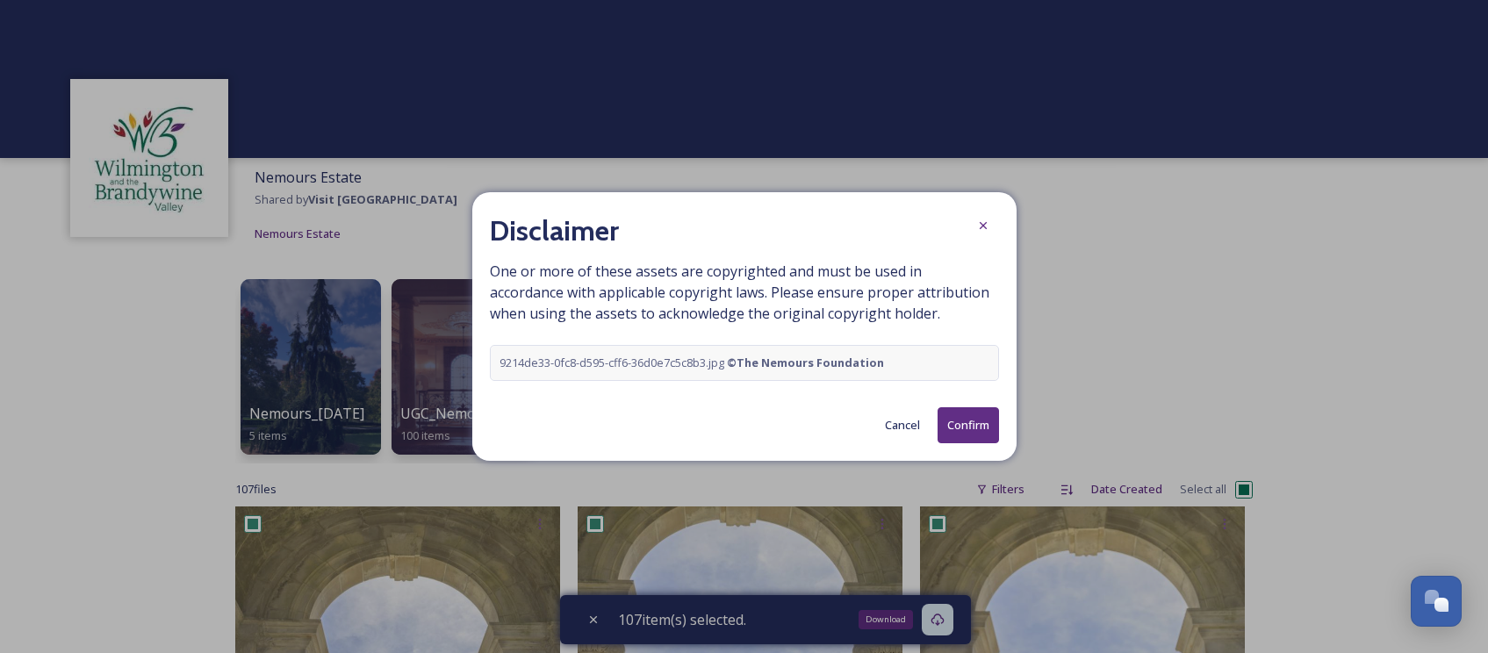
click at [980, 428] on button "Confirm" at bounding box center [968, 425] width 61 height 36
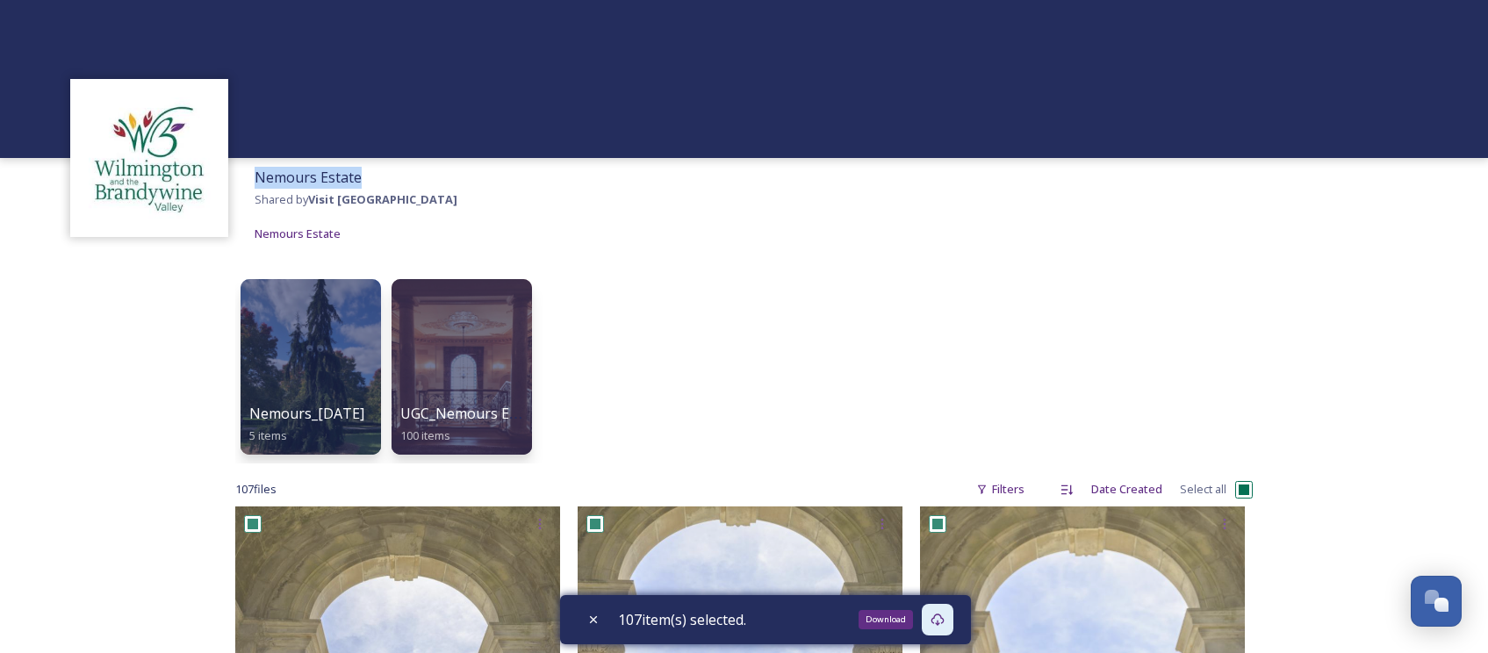
drag, startPoint x: 361, startPoint y: 171, endPoint x: 254, endPoint y: 169, distance: 107.1
click at [254, 169] on div "Nemours Estate Shared by Visit Wilmington Nemours Estate" at bounding box center [356, 205] width 220 height 95
copy span "Nemours Estate"
